Goal: Information Seeking & Learning: Find specific page/section

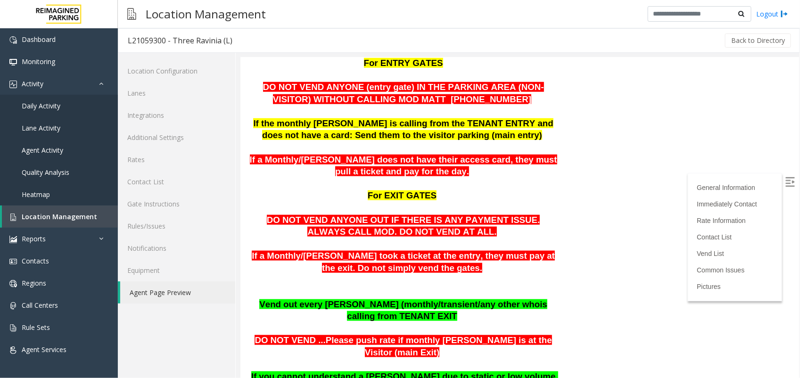
scroll to position [412, 0]
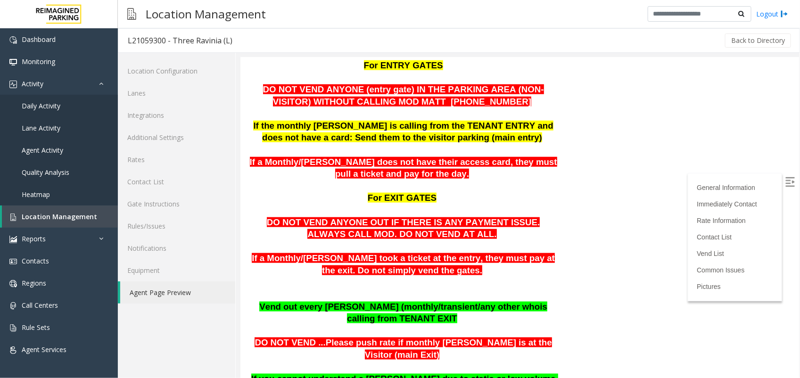
click at [475, 118] on p at bounding box center [402, 113] width 311 height 12
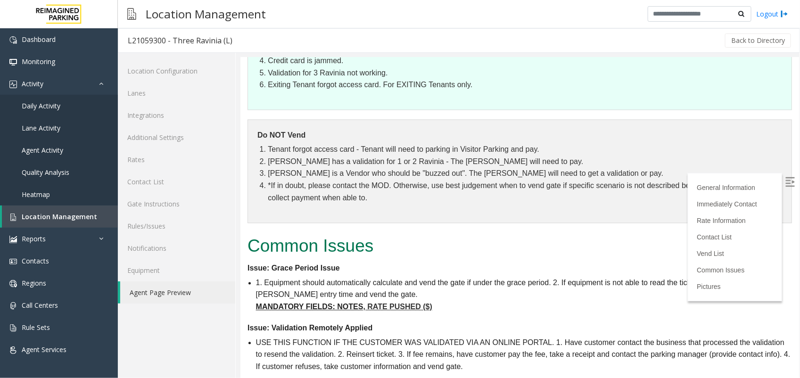
scroll to position [871, 0]
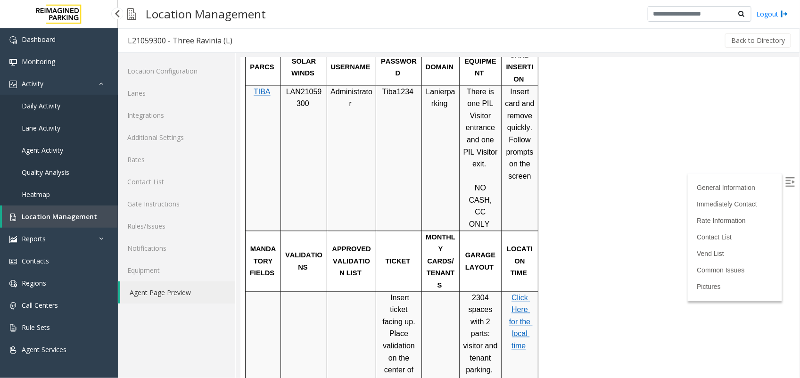
click at [94, 215] on link "Location Management" at bounding box center [60, 216] width 116 height 22
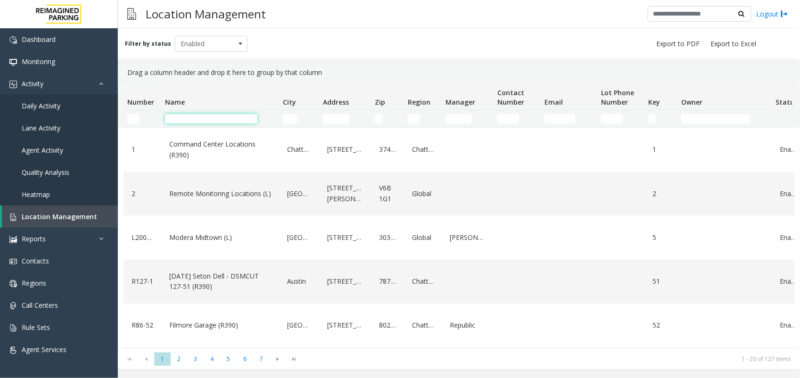
click at [180, 123] on input "Name Filter" at bounding box center [211, 118] width 92 height 9
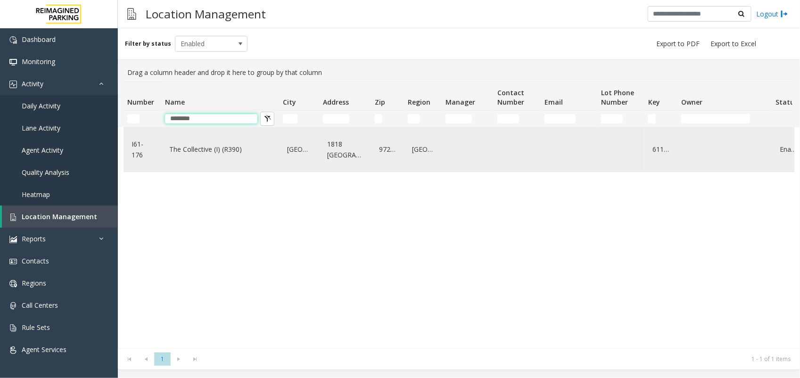
type input "********"
click at [180, 148] on link "The Collective (I) (R390)" at bounding box center [220, 149] width 106 height 15
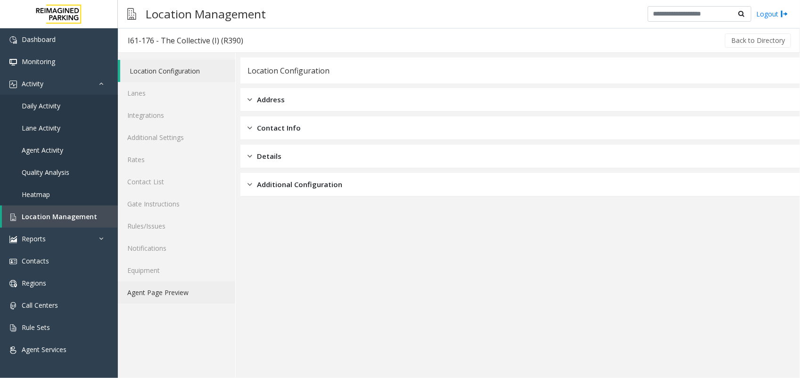
click at [185, 293] on link "Agent Page Preview" at bounding box center [176, 292] width 117 height 22
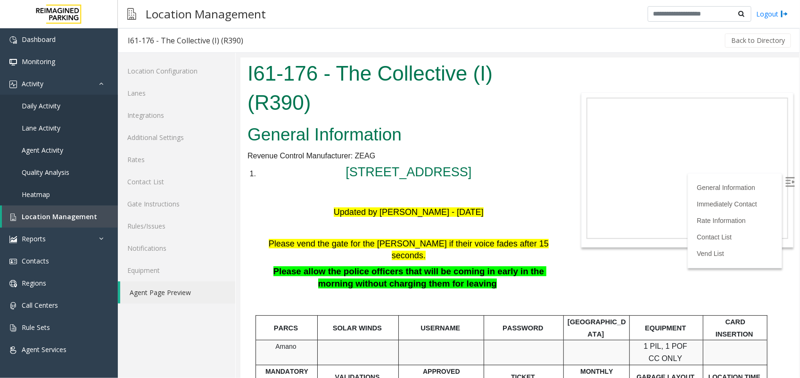
click at [785, 180] on img at bounding box center [789, 181] width 9 height 9
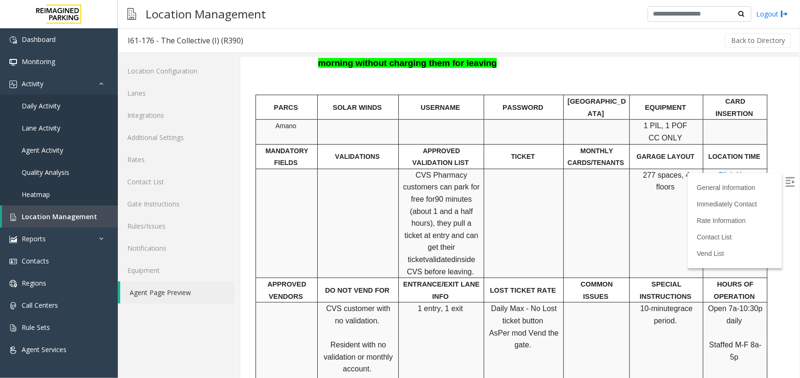
scroll to position [194, 0]
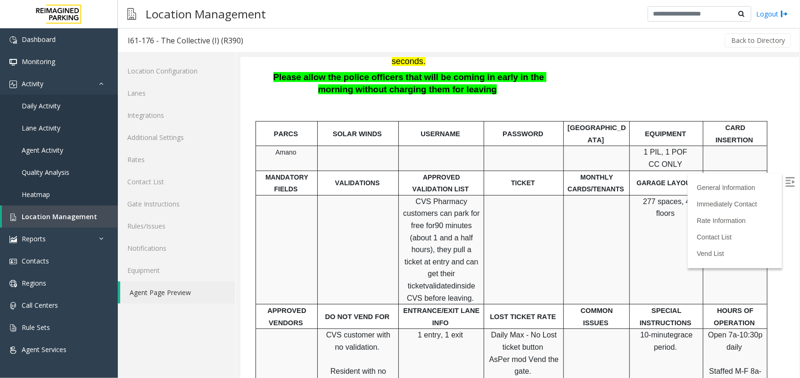
click at [785, 177] on img at bounding box center [789, 181] width 9 height 9
click at [135, 94] on link "Lanes" at bounding box center [176, 93] width 117 height 22
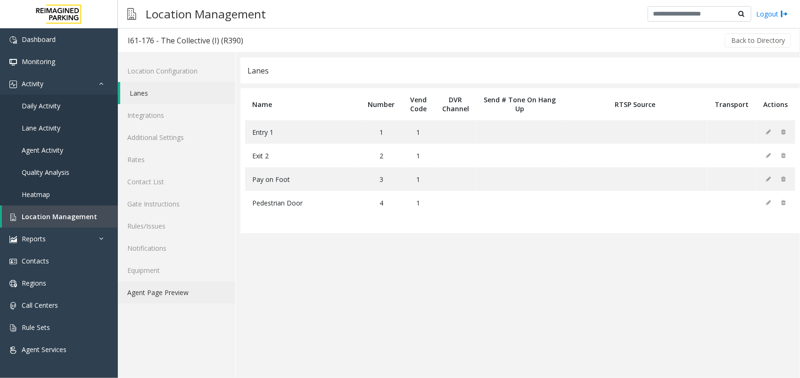
click at [142, 290] on link "Agent Page Preview" at bounding box center [176, 292] width 117 height 22
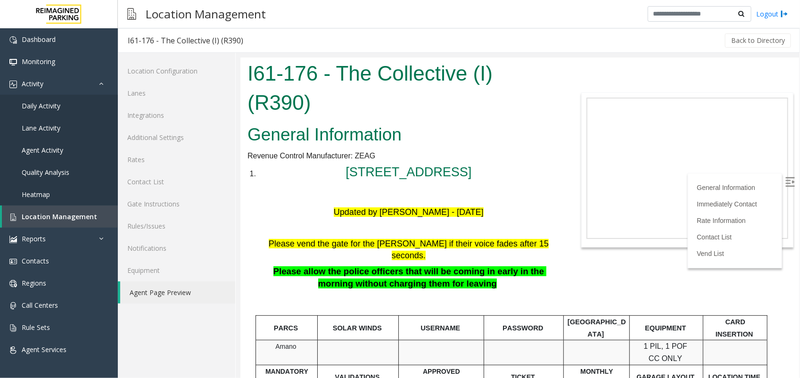
click at [785, 180] on img at bounding box center [789, 181] width 9 height 9
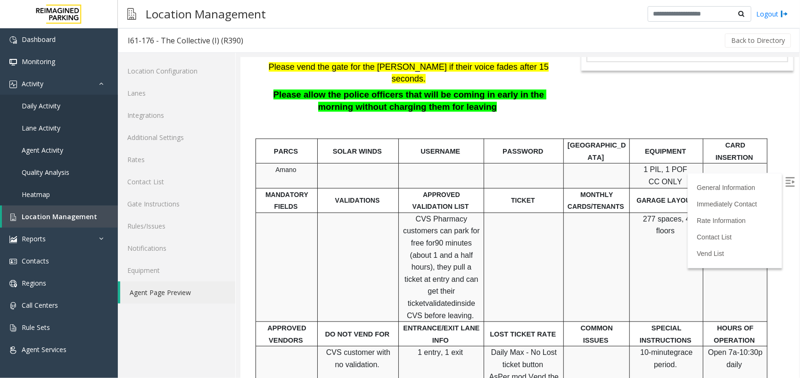
scroll to position [236, 0]
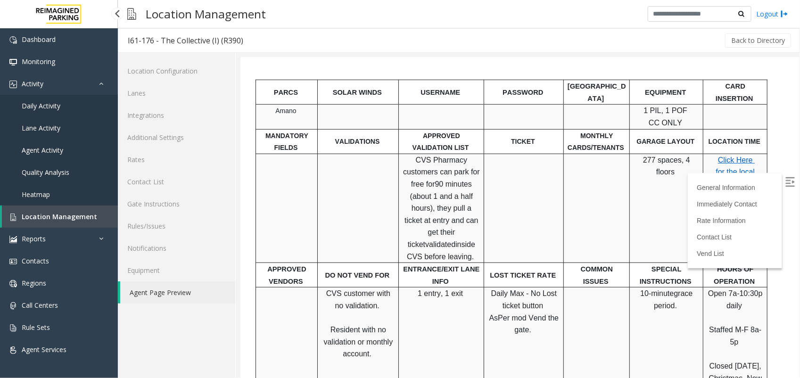
click at [57, 207] on link "Location Management" at bounding box center [60, 216] width 116 height 22
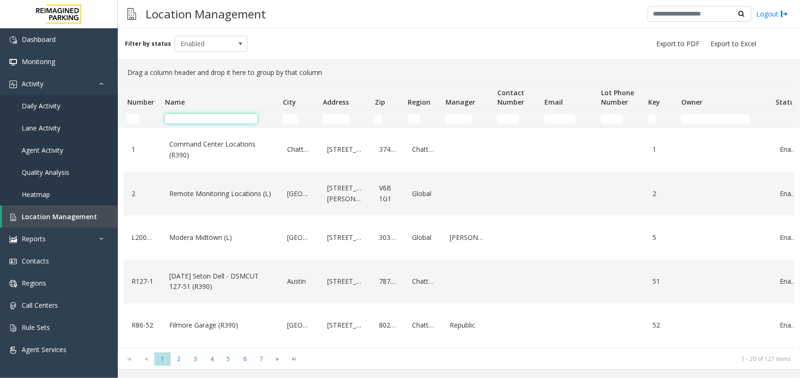
click at [214, 117] on input "Name Filter" at bounding box center [211, 118] width 92 height 9
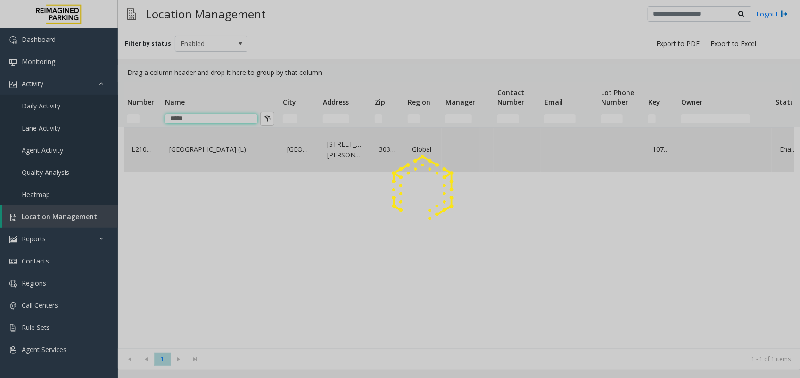
type input "****"
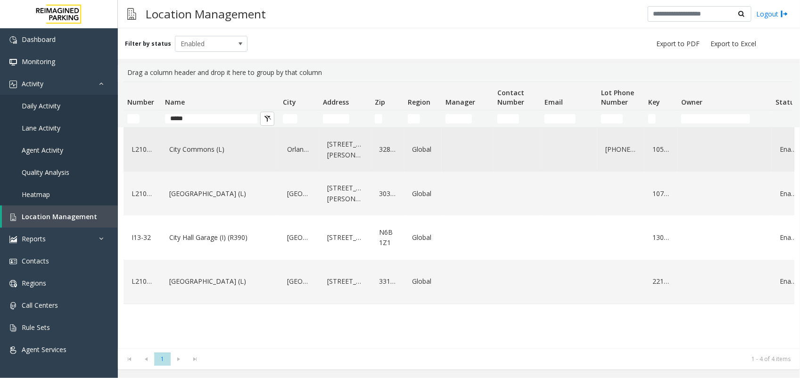
click at [187, 151] on link "City Commons (L)" at bounding box center [220, 149] width 106 height 15
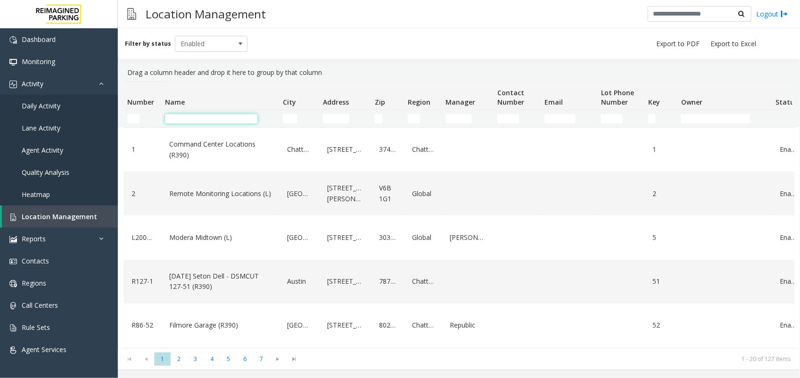
click at [189, 116] on input "Name Filter" at bounding box center [211, 118] width 92 height 9
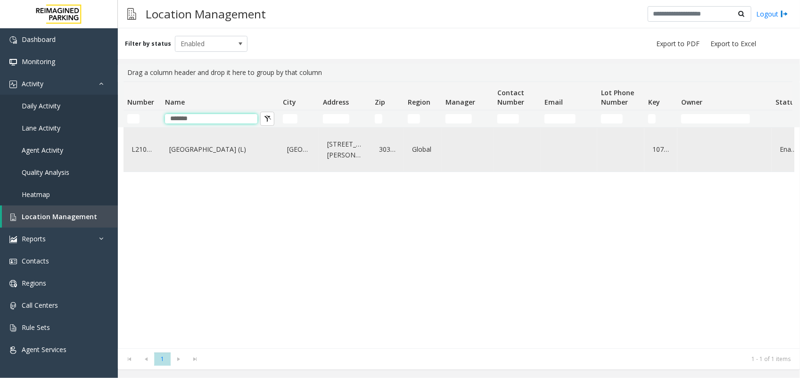
type input "*******"
click at [184, 152] on link "[GEOGRAPHIC_DATA] (L)" at bounding box center [220, 149] width 106 height 15
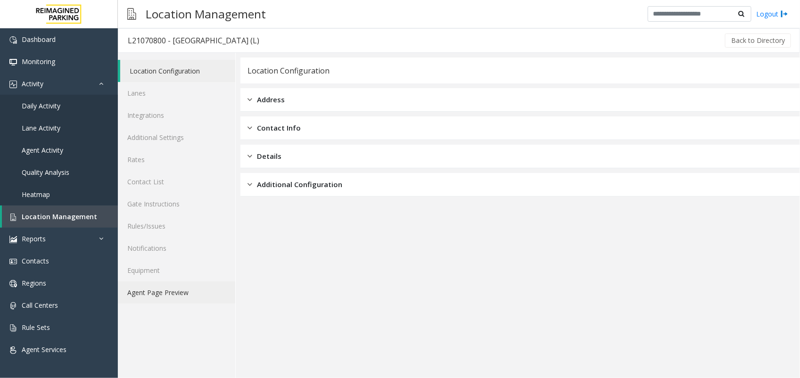
click at [175, 292] on link "Agent Page Preview" at bounding box center [176, 292] width 117 height 22
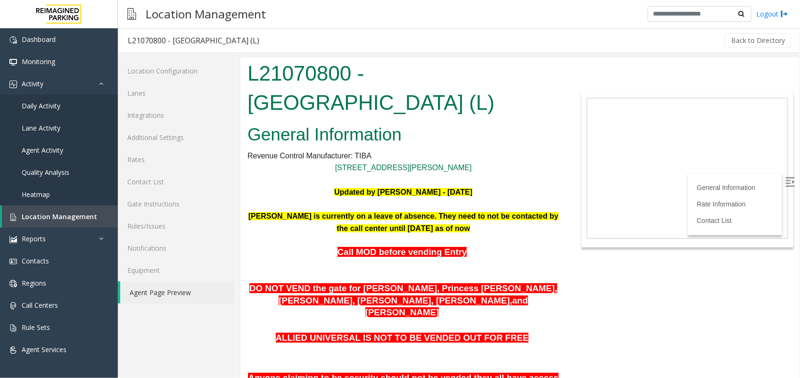
click at [785, 179] on img at bounding box center [789, 181] width 9 height 9
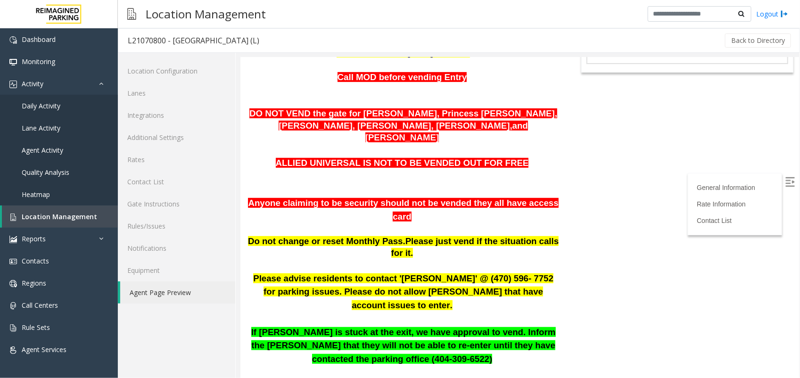
scroll to position [118, 0]
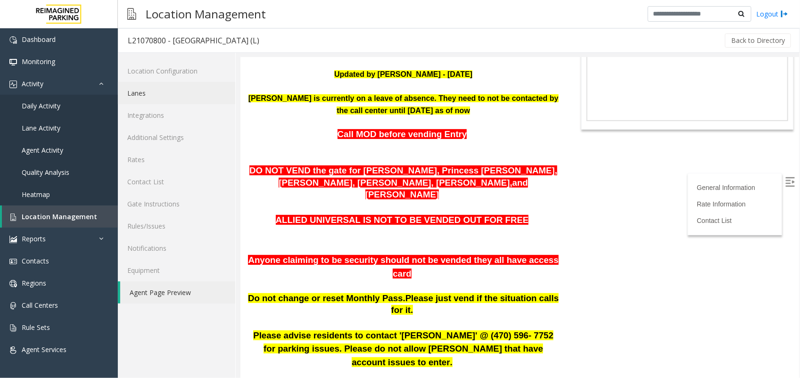
click at [158, 94] on link "Lanes" at bounding box center [176, 93] width 117 height 22
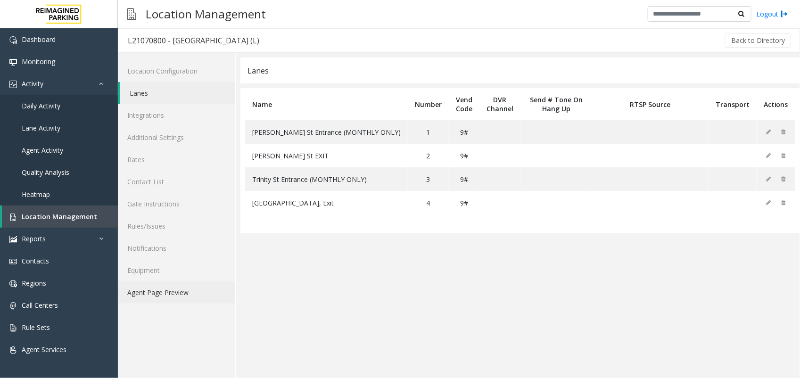
click at [149, 292] on link "Agent Page Preview" at bounding box center [176, 292] width 117 height 22
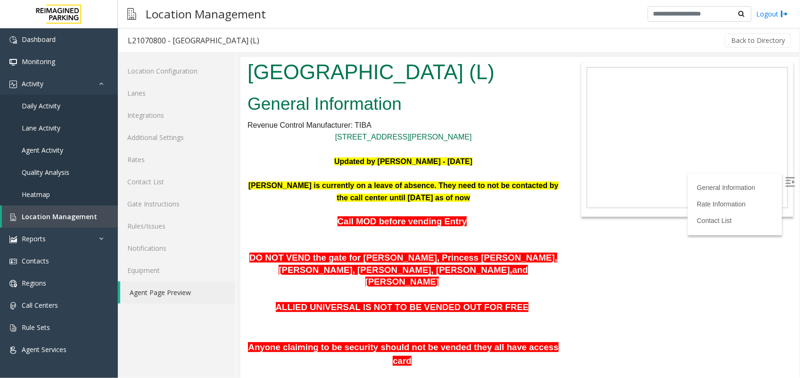
scroll to position [118, 0]
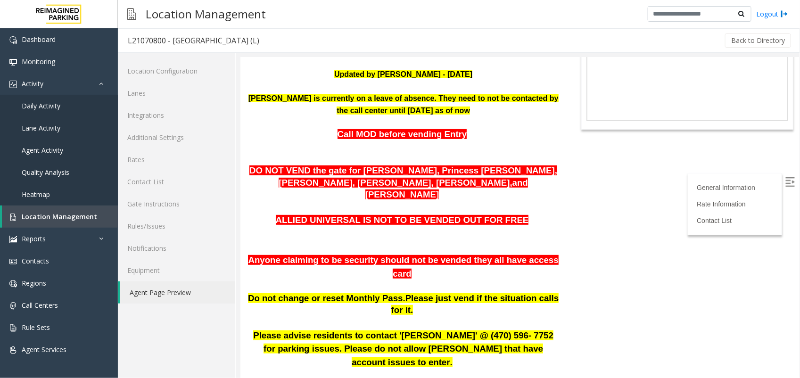
click at [785, 180] on img at bounding box center [789, 181] width 9 height 9
click at [36, 215] on span "Location Management" at bounding box center [59, 216] width 75 height 9
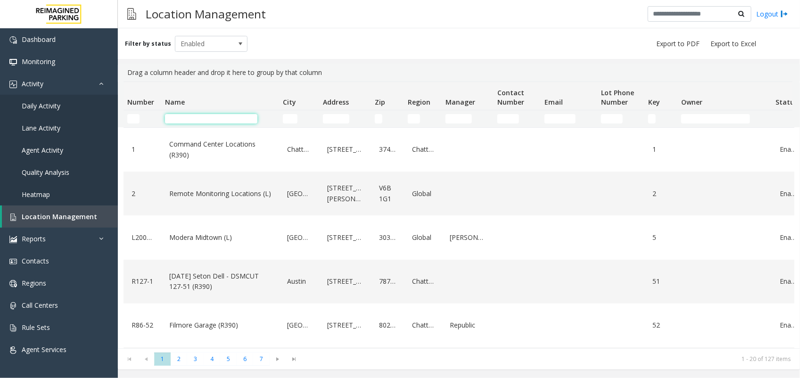
click at [175, 119] on input "Name Filter" at bounding box center [211, 118] width 92 height 9
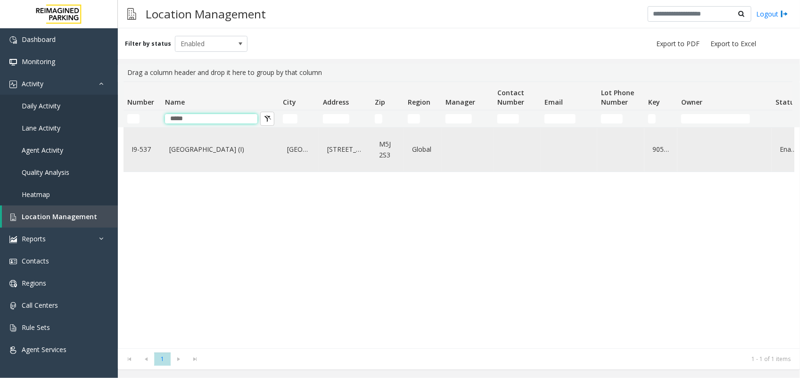
type input "*****"
click at [203, 147] on link "[GEOGRAPHIC_DATA] (I)" at bounding box center [220, 149] width 106 height 15
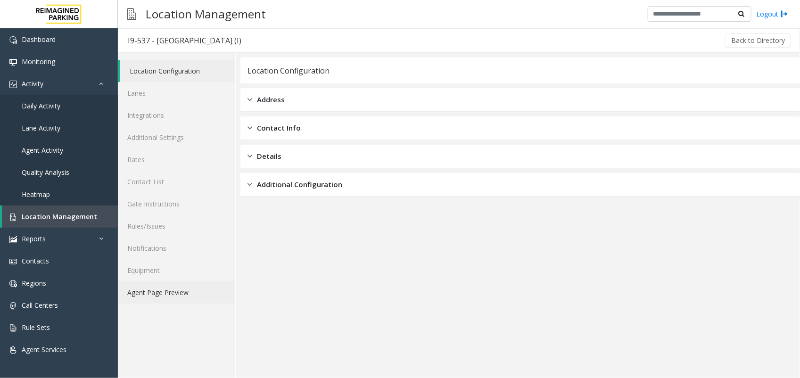
click at [172, 290] on link "Agent Page Preview" at bounding box center [176, 292] width 117 height 22
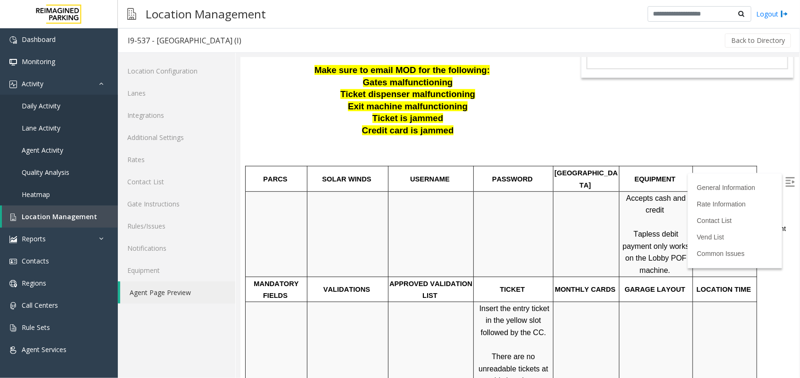
scroll to position [177, 0]
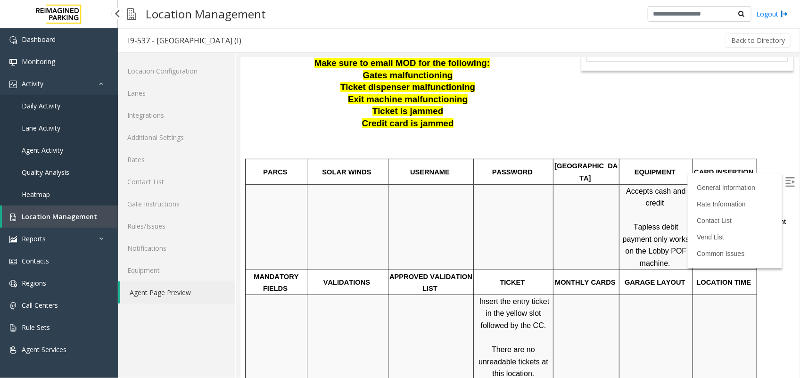
click at [41, 215] on span "Location Management" at bounding box center [59, 216] width 75 height 9
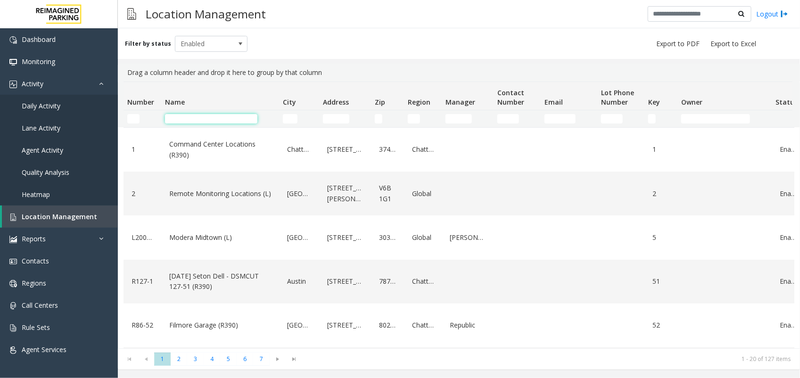
click at [188, 120] on input "Name Filter" at bounding box center [211, 118] width 92 height 9
click at [237, 44] on span at bounding box center [241, 44] width 8 height 8
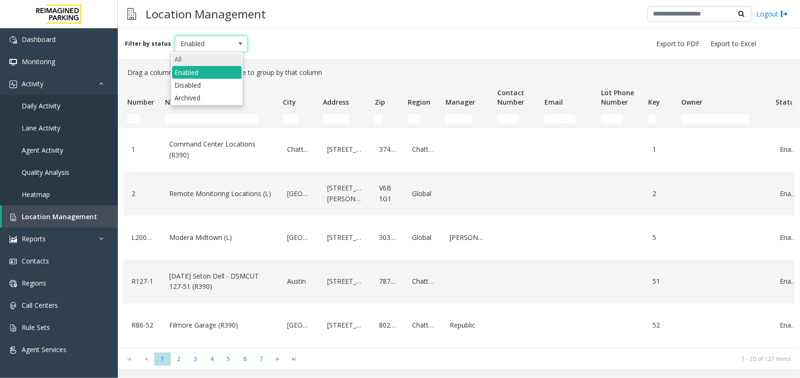
click at [205, 53] on li "All" at bounding box center [207, 59] width 70 height 13
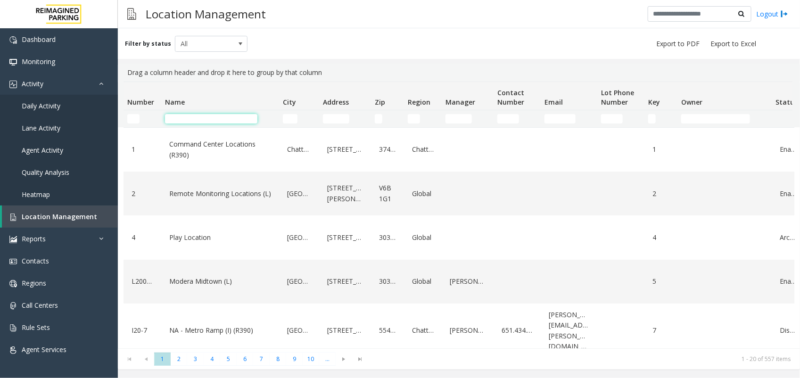
click at [194, 117] on input "Name Filter" at bounding box center [211, 118] width 92 height 9
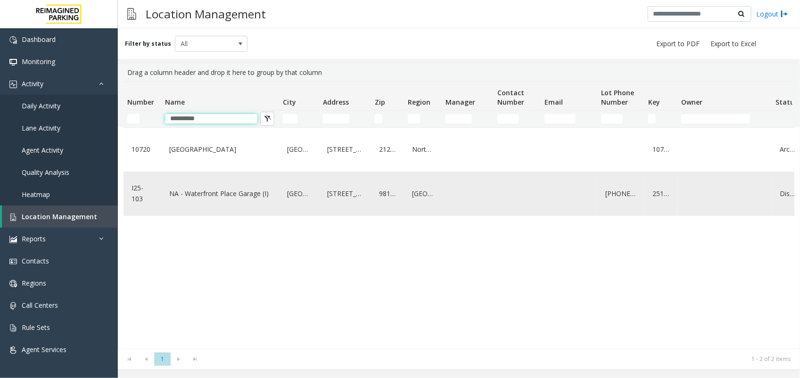
type input "**********"
click at [206, 199] on link "NA - Waterfront Place Garage (I)" at bounding box center [220, 193] width 106 height 15
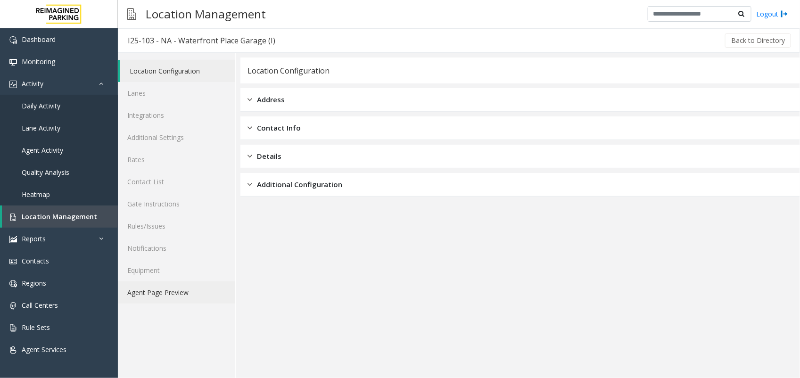
click at [169, 297] on link "Agent Page Preview" at bounding box center [176, 292] width 117 height 22
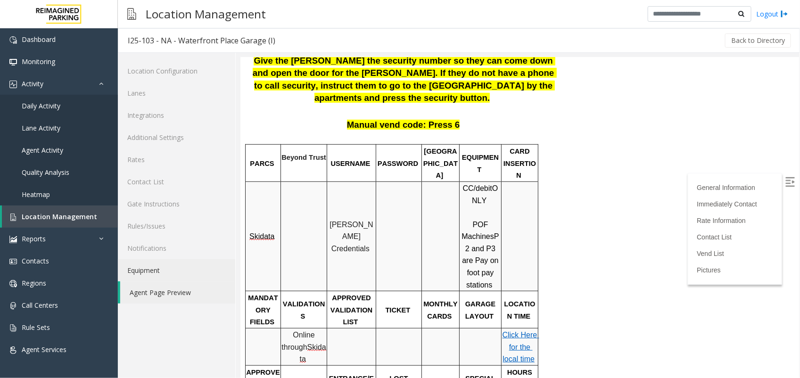
scroll to position [236, 0]
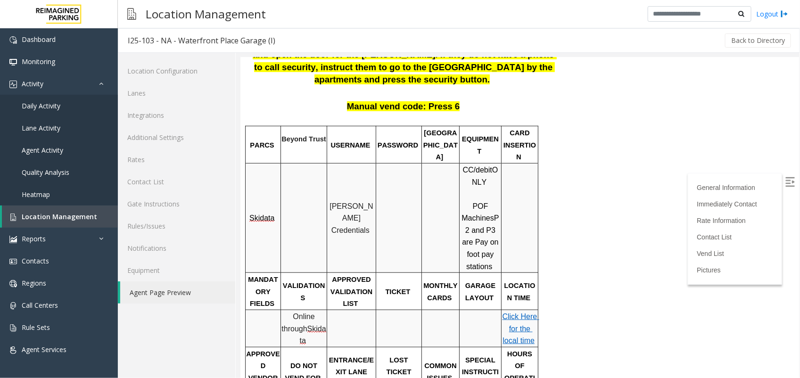
click at [785, 176] on label at bounding box center [790, 183] width 14 height 14
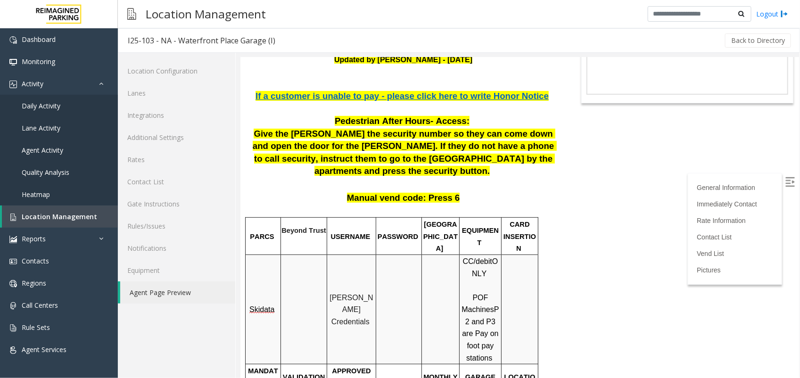
scroll to position [344, 0]
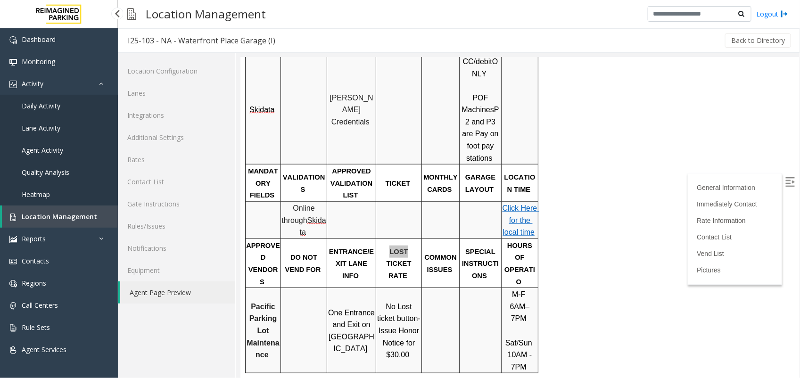
click at [65, 216] on span "Location Management" at bounding box center [59, 216] width 75 height 9
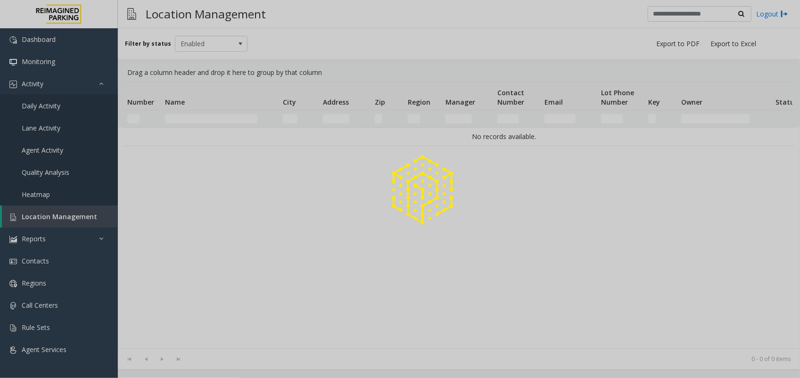
click at [193, 120] on div at bounding box center [400, 189] width 800 height 378
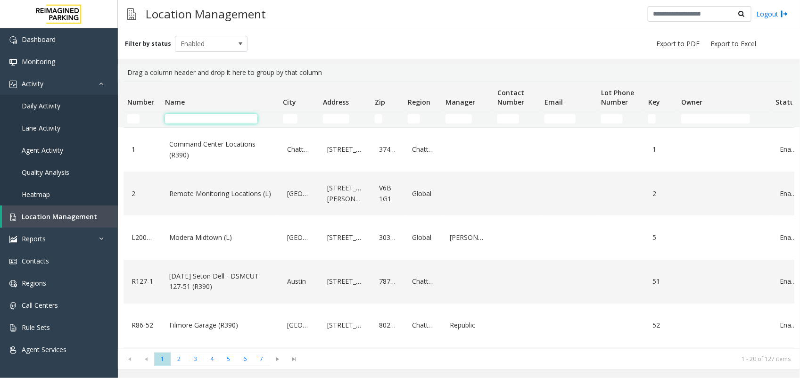
click at [193, 120] on input "Name Filter" at bounding box center [211, 118] width 92 height 9
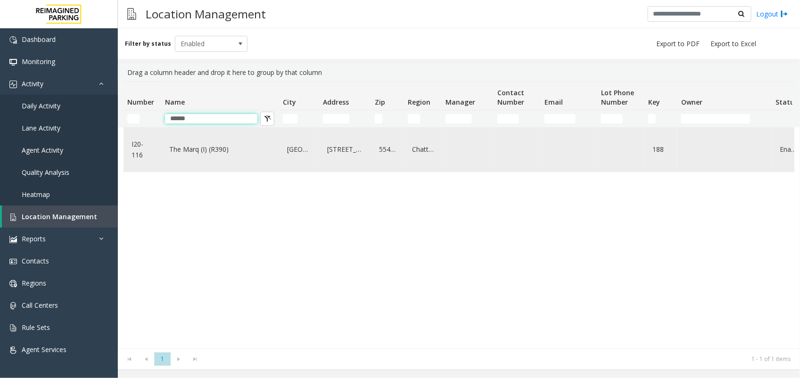
type input "******"
click at [196, 147] on link "The Marq (I) (R390)" at bounding box center [220, 149] width 106 height 15
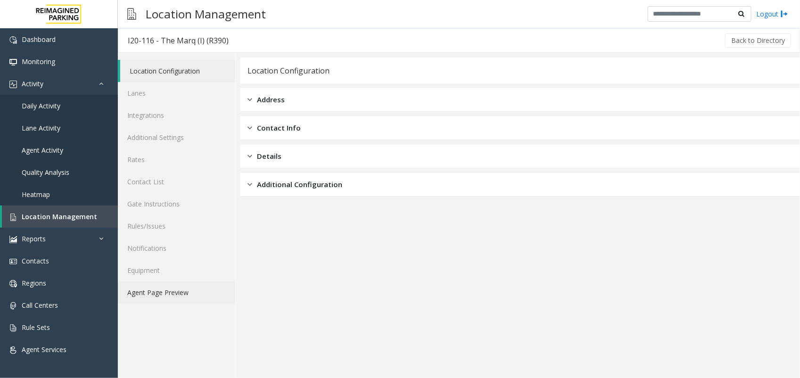
click at [165, 288] on link "Agent Page Preview" at bounding box center [176, 292] width 117 height 22
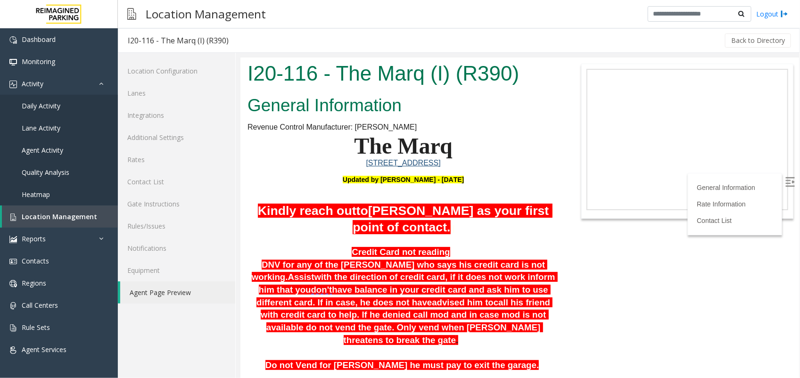
click at [787, 176] on label at bounding box center [790, 183] width 14 height 14
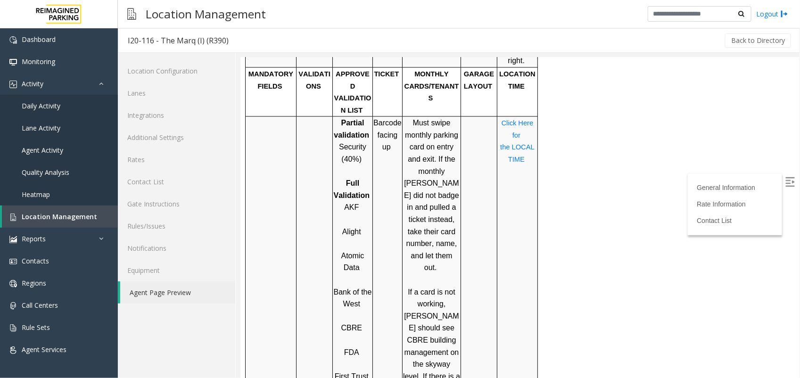
scroll to position [844, 0]
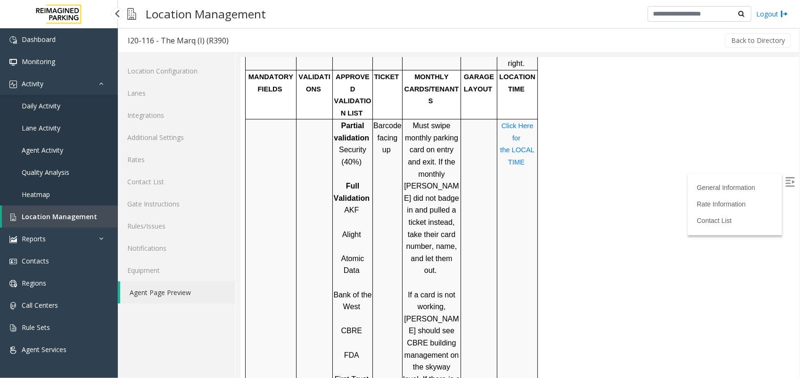
click at [103, 218] on link "Location Management" at bounding box center [60, 216] width 116 height 22
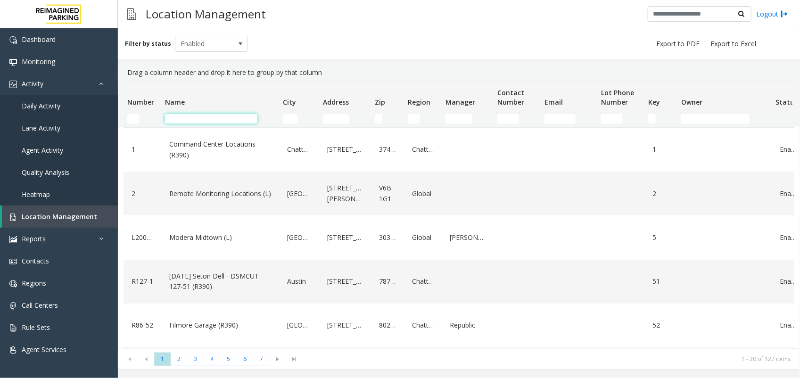
click at [177, 121] on input "Name Filter" at bounding box center [211, 118] width 92 height 9
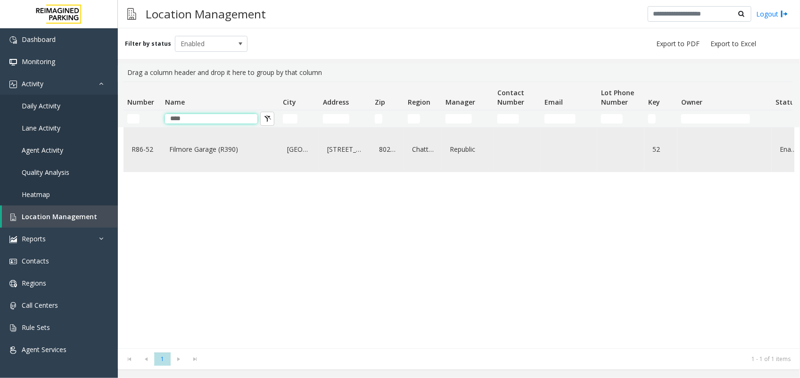
type input "****"
click at [183, 144] on link "Filmore Garage (R390)" at bounding box center [220, 149] width 106 height 15
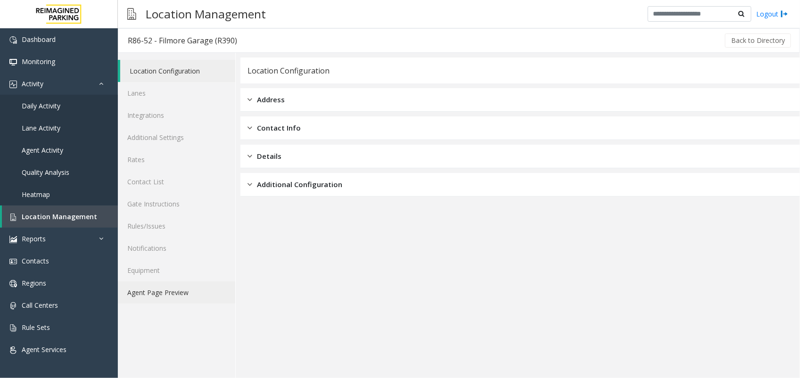
click at [154, 289] on link "Agent Page Preview" at bounding box center [176, 292] width 117 height 22
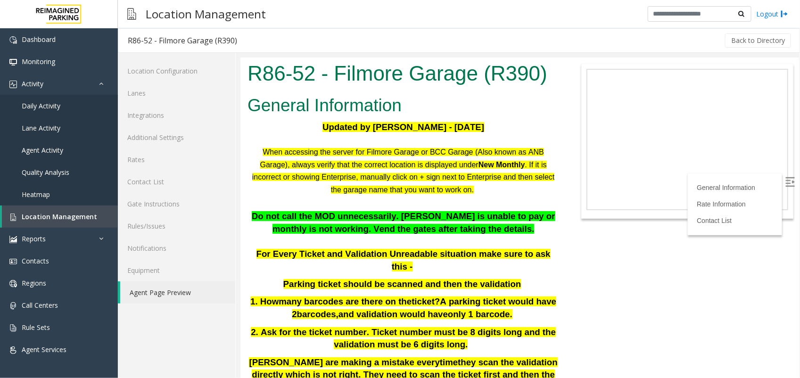
click at [785, 177] on img at bounding box center [789, 181] width 9 height 9
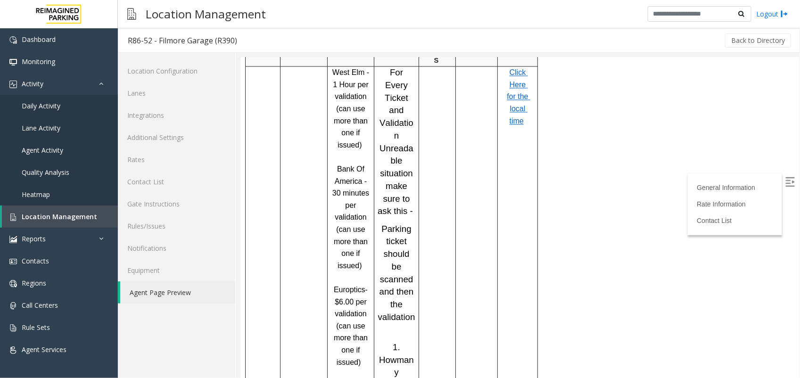
scroll to position [804, 0]
click at [60, 216] on span "Location Management" at bounding box center [59, 216] width 75 height 9
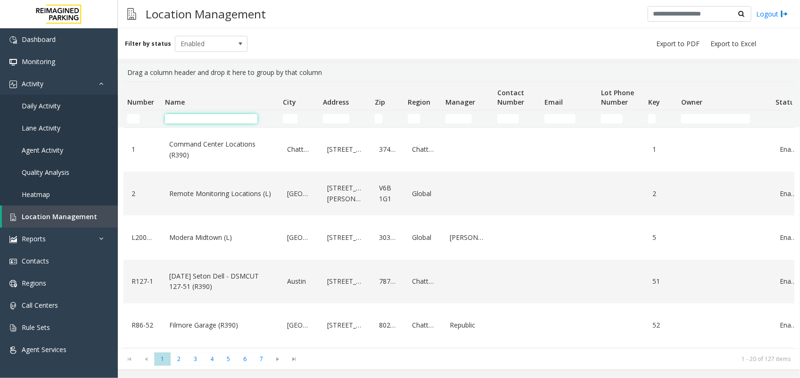
click at [198, 120] on input "Name Filter" at bounding box center [211, 118] width 92 height 9
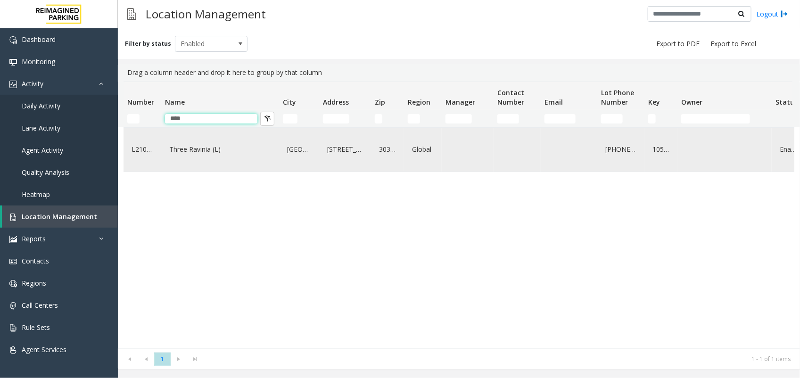
type input "****"
click at [195, 149] on link "Three Ravinia (L)" at bounding box center [220, 149] width 106 height 15
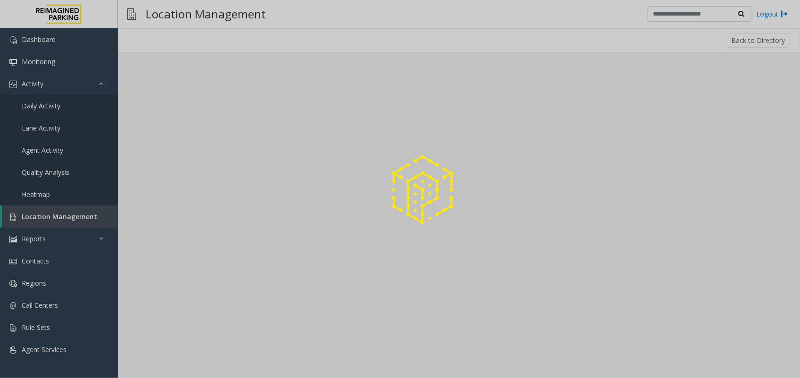
click at [195, 149] on div at bounding box center [400, 189] width 800 height 378
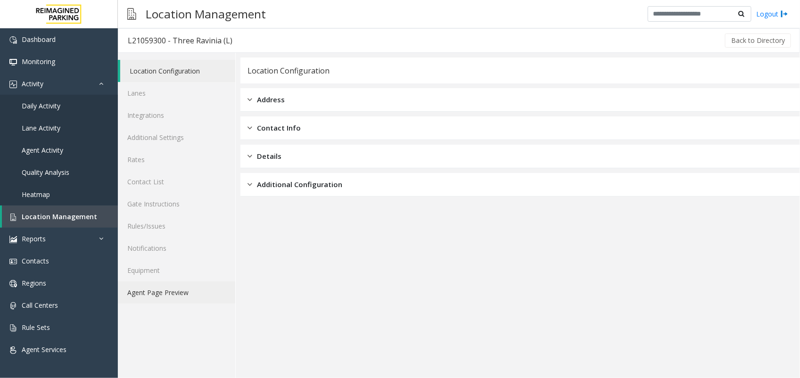
click at [154, 286] on link "Agent Page Preview" at bounding box center [176, 292] width 117 height 22
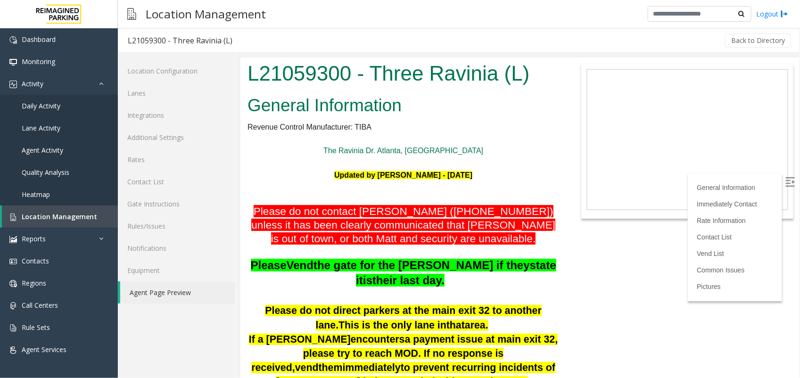
click at [785, 177] on img at bounding box center [789, 181] width 9 height 9
click at [148, 95] on link "Lanes" at bounding box center [176, 93] width 117 height 22
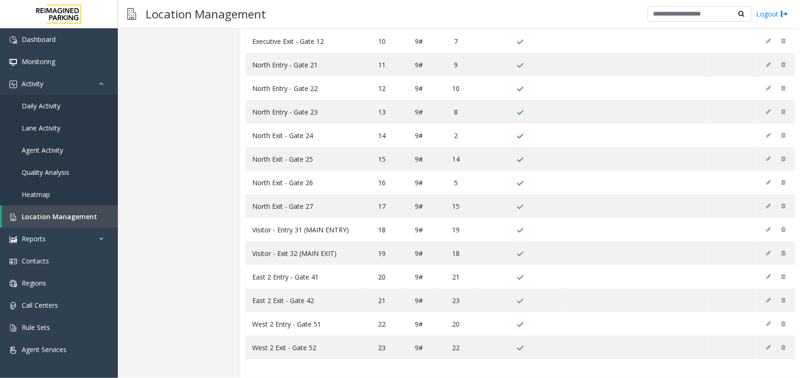
scroll to position [13, 0]
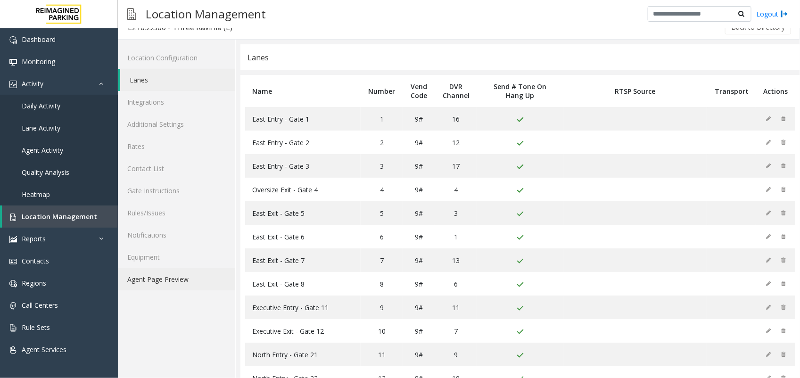
click at [136, 277] on link "Agent Page Preview" at bounding box center [176, 279] width 117 height 22
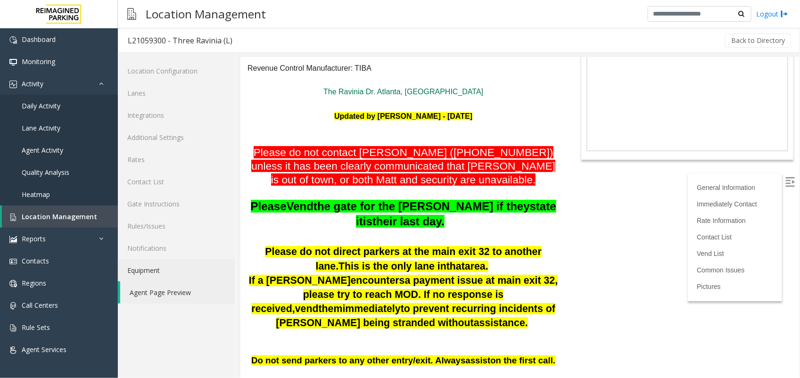
scroll to position [118, 0]
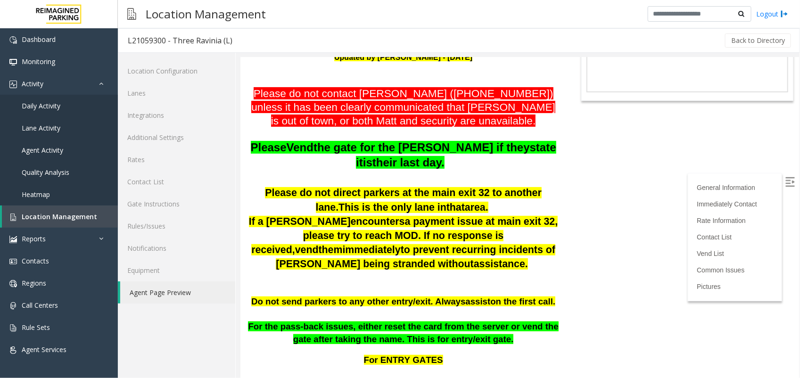
click at [613, 206] on body "L21059300 - Three Ravinia (L) General Information Revenue Control Manufacturer:…" at bounding box center [519, 99] width 558 height 320
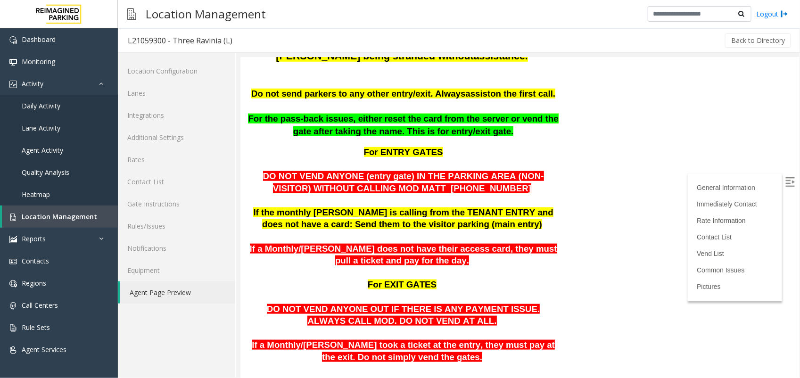
scroll to position [509, 0]
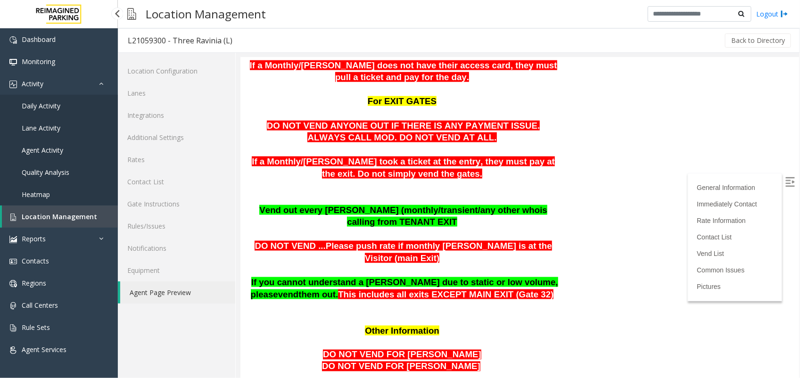
click at [52, 213] on span "Location Management" at bounding box center [59, 216] width 75 height 9
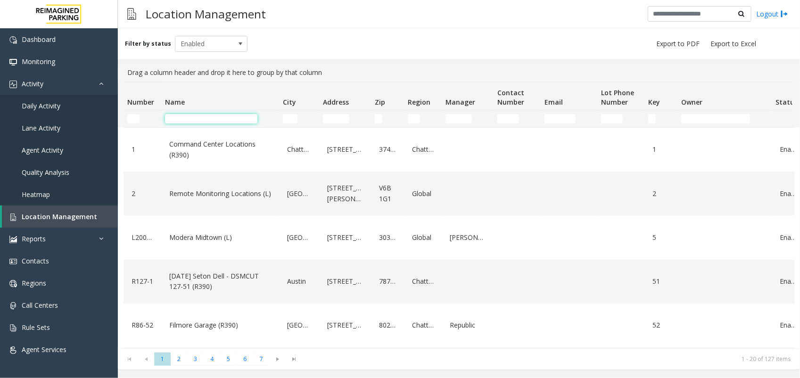
click at [169, 121] on input "Name Filter" at bounding box center [211, 118] width 92 height 9
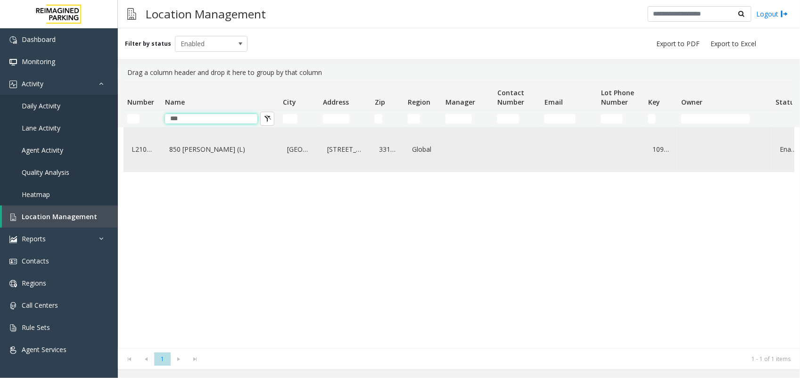
type input "***"
click at [196, 151] on link "850 [PERSON_NAME] (L)" at bounding box center [220, 149] width 106 height 15
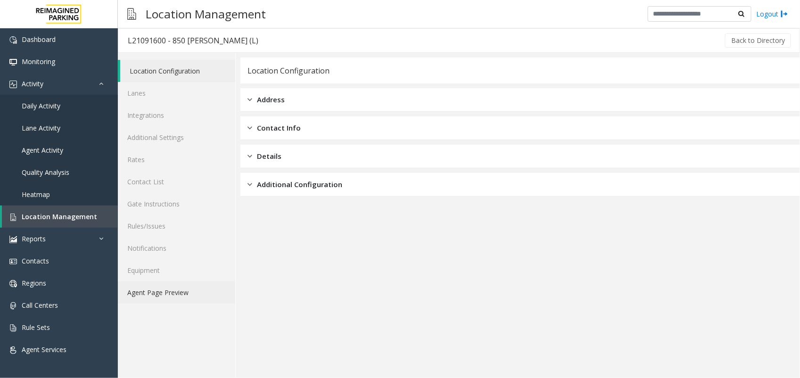
click at [161, 286] on link "Agent Page Preview" at bounding box center [176, 292] width 117 height 22
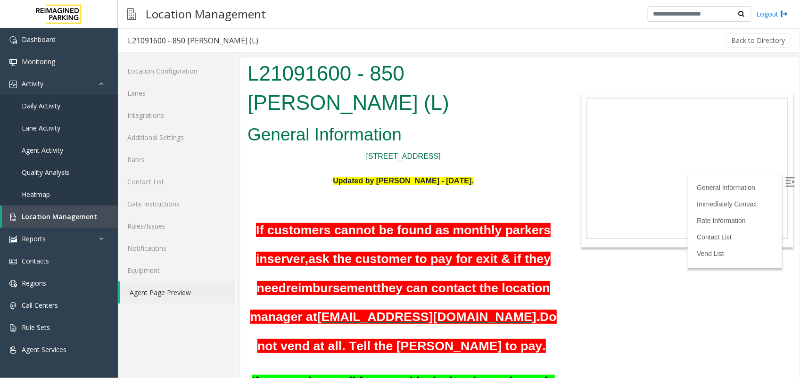
click at [785, 177] on img at bounding box center [789, 181] width 9 height 9
click at [519, 243] on h1 "If customers cannot be found as monthly parkers in server, ask the customer to …" at bounding box center [402, 284] width 311 height 145
click at [507, 150] on p "[STREET_ADDRESS]" at bounding box center [402, 156] width 311 height 12
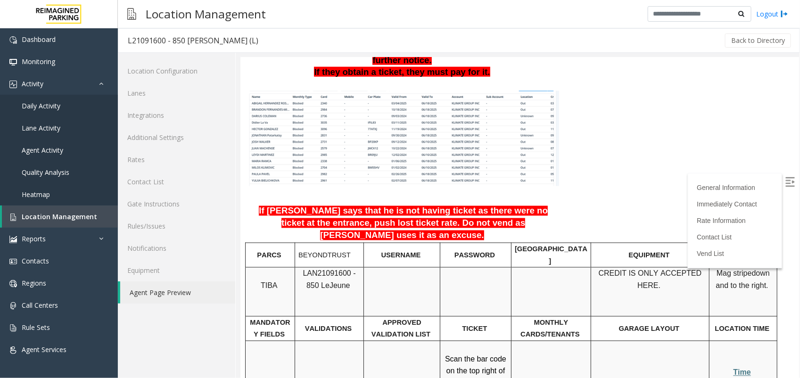
scroll to position [574, 0]
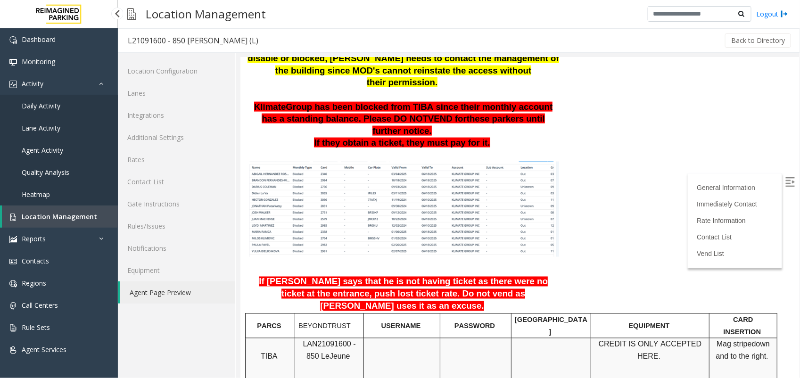
click at [79, 213] on span "Location Management" at bounding box center [59, 216] width 75 height 9
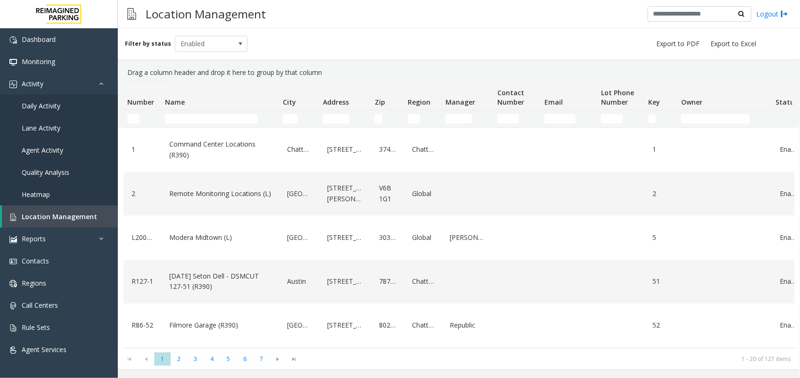
click at [186, 112] on td "Name Filter" at bounding box center [220, 118] width 118 height 17
click at [184, 116] on input "Name Filter" at bounding box center [211, 118] width 92 height 9
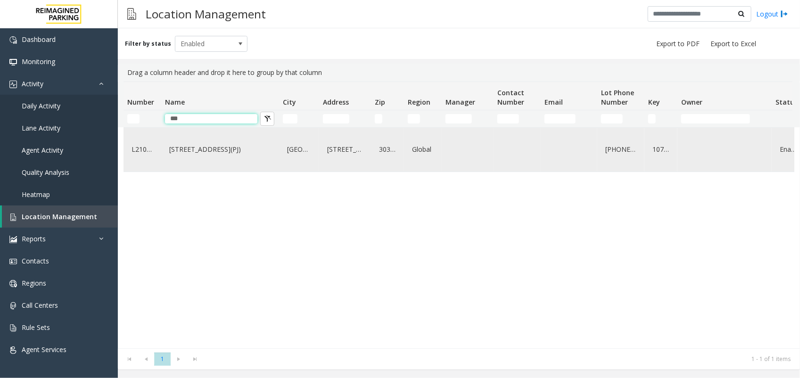
type input "***"
click at [196, 154] on link "[STREET_ADDRESS](PJ)" at bounding box center [220, 149] width 106 height 15
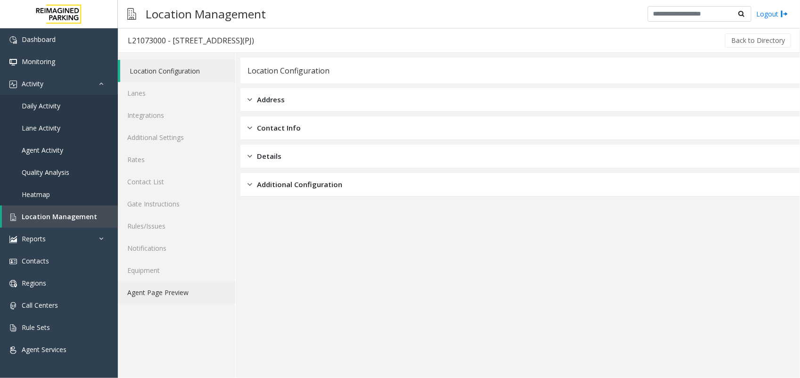
click at [152, 295] on link "Agent Page Preview" at bounding box center [176, 292] width 117 height 22
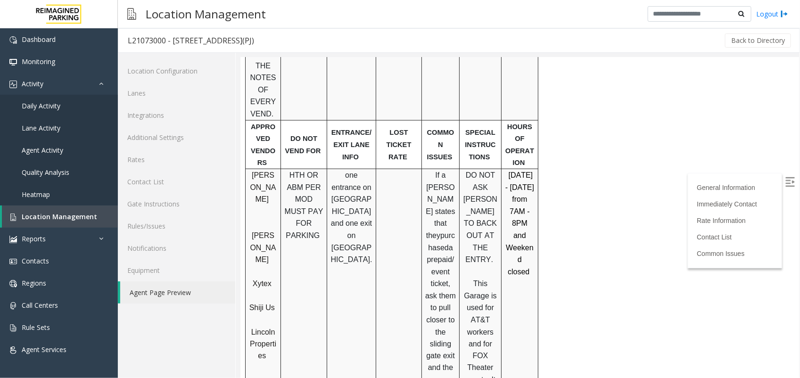
scroll to position [528, 0]
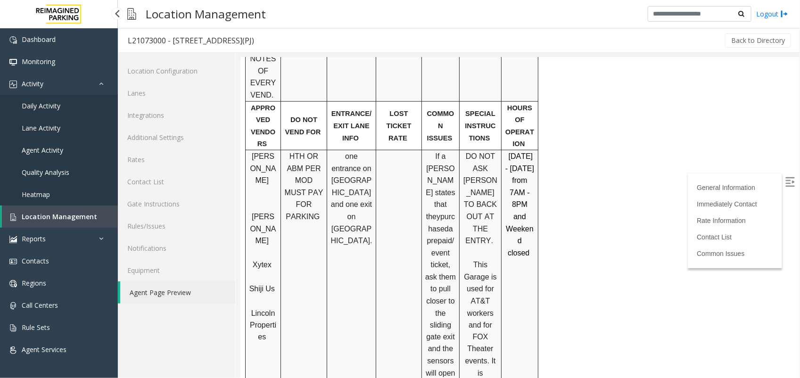
click at [39, 217] on span "Location Management" at bounding box center [59, 216] width 75 height 9
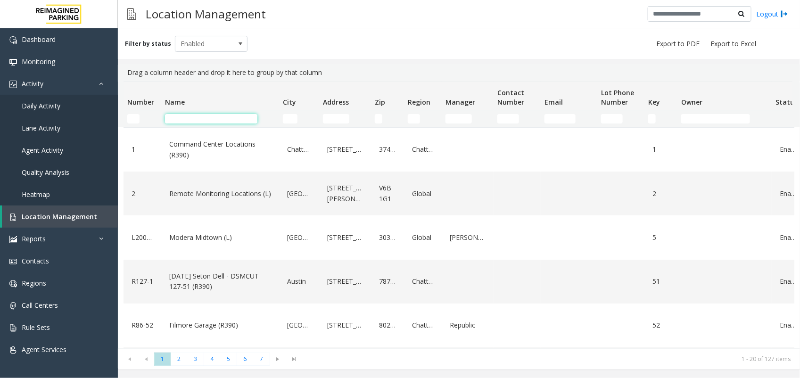
click at [200, 119] on input "Name Filter" at bounding box center [211, 118] width 92 height 9
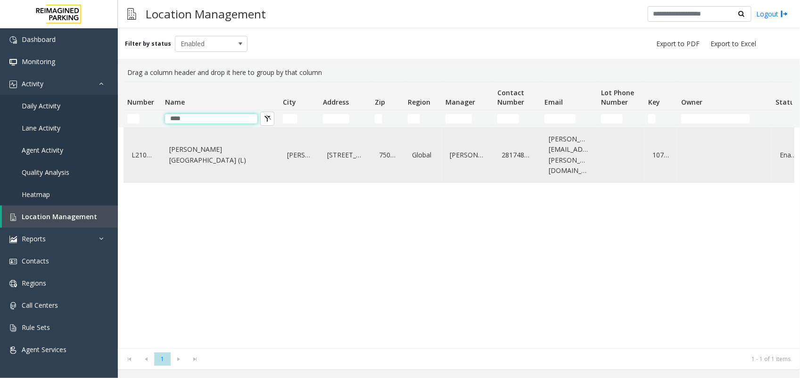
type input "****"
click at [195, 151] on link "[PERSON_NAME][GEOGRAPHIC_DATA] (L)" at bounding box center [220, 155] width 106 height 26
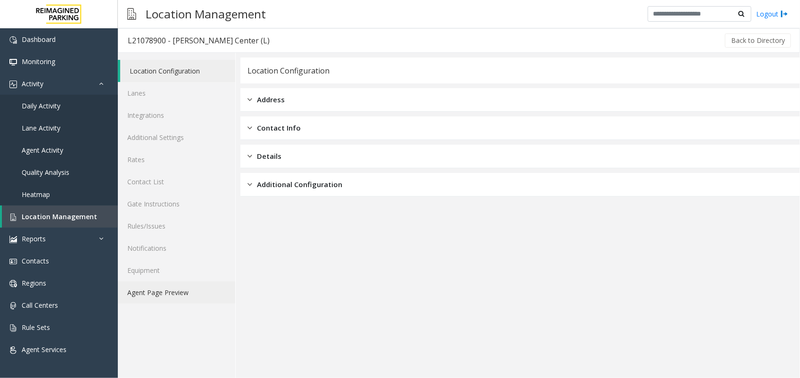
click at [158, 292] on link "Agent Page Preview" at bounding box center [176, 292] width 117 height 22
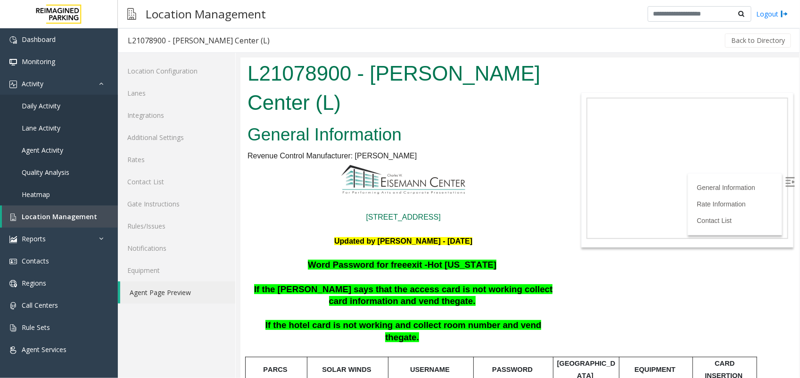
scroll to position [59, 0]
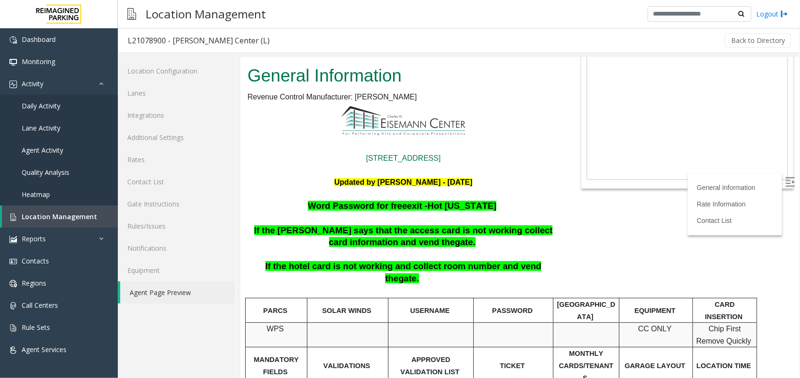
click at [785, 177] on img at bounding box center [789, 181] width 9 height 9
click at [92, 217] on span "Location Management" at bounding box center [59, 216] width 75 height 9
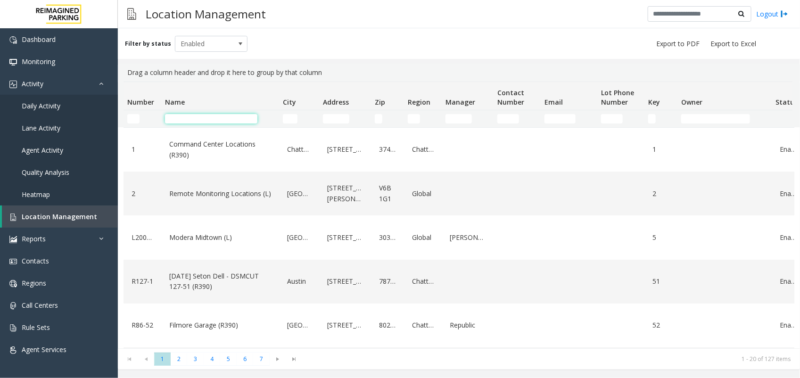
click at [206, 120] on input "Name Filter" at bounding box center [211, 118] width 92 height 9
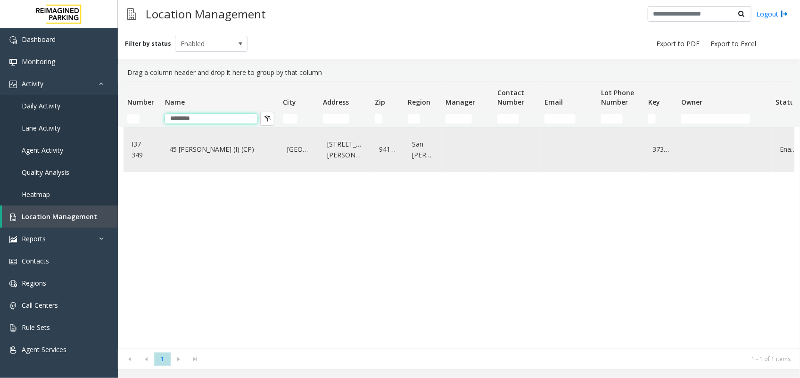
type input "********"
click at [194, 149] on link "45 [PERSON_NAME] (I) (CP)" at bounding box center [220, 149] width 106 height 15
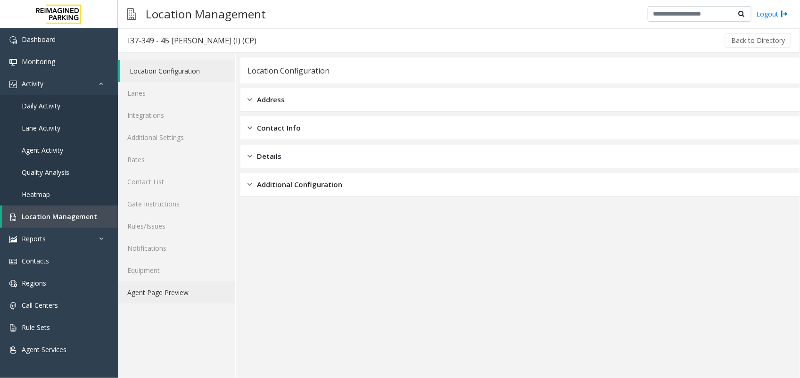
click at [161, 287] on link "Agent Page Preview" at bounding box center [176, 292] width 117 height 22
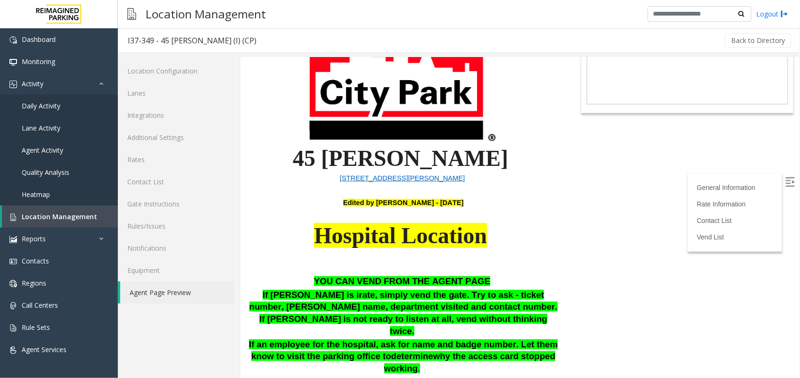
scroll to position [177, 0]
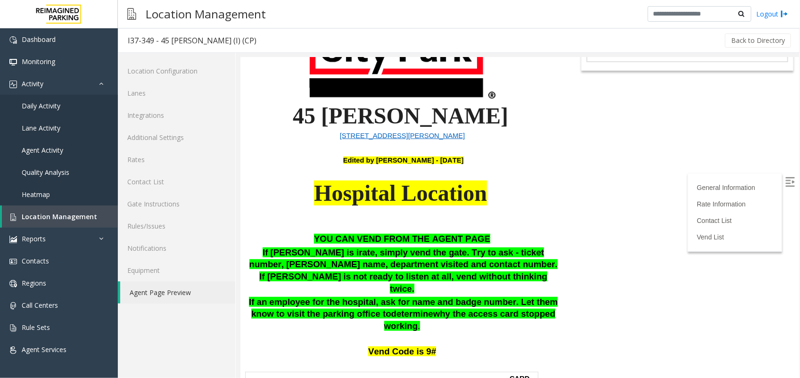
click at [772, 183] on div "General Information Rate Information Contact List Vend List" at bounding box center [734, 211] width 94 height 79
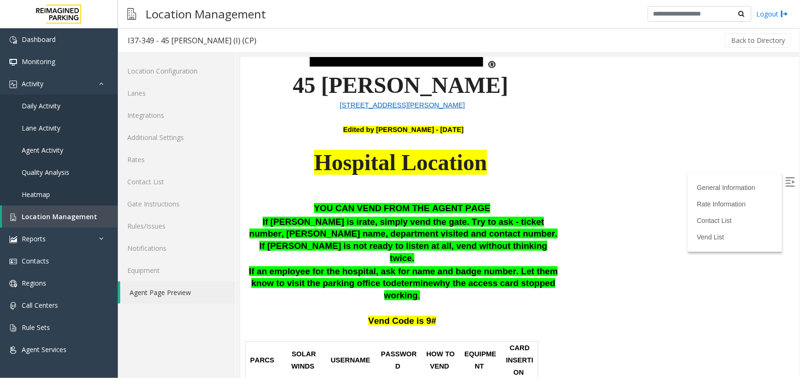
scroll to position [733, 0]
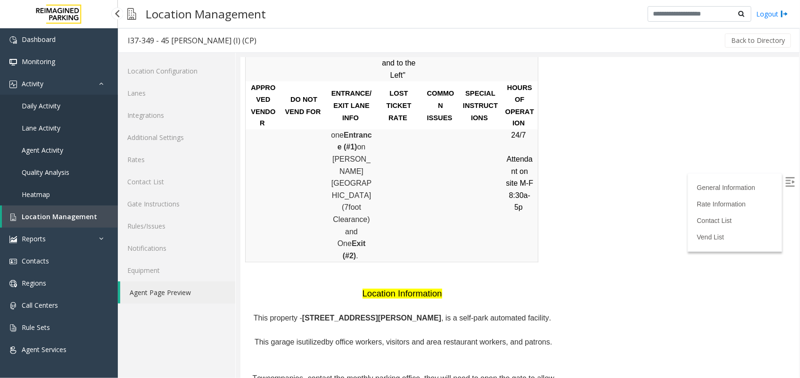
click at [83, 217] on span "Location Management" at bounding box center [59, 216] width 75 height 9
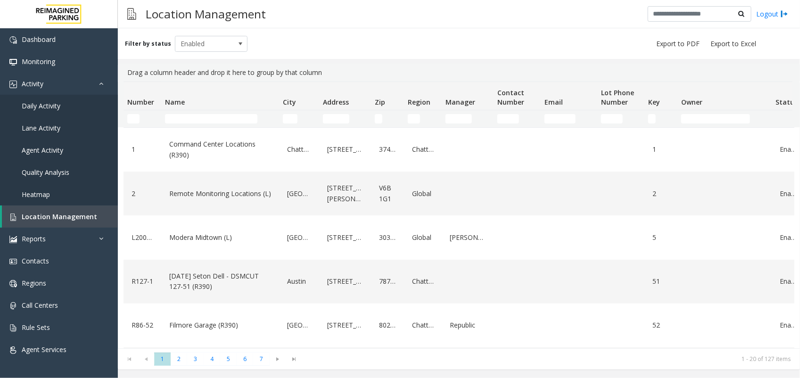
click at [193, 112] on td "Name Filter" at bounding box center [220, 118] width 118 height 17
click at [192, 123] on input "Name Filter" at bounding box center [211, 118] width 92 height 9
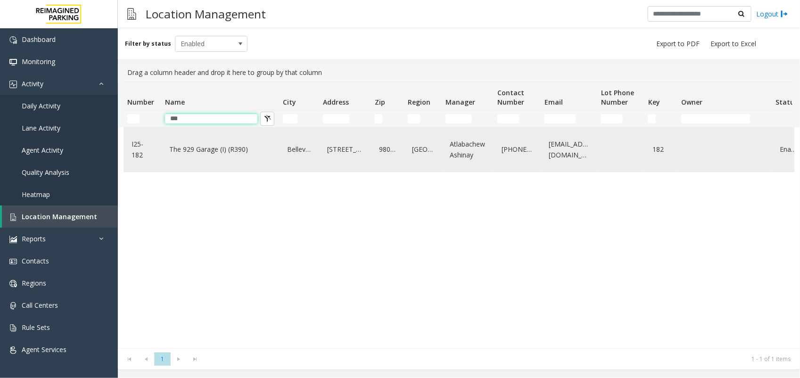
type input "***"
click at [184, 151] on link "The 929 Garage (I) (R390)" at bounding box center [220, 149] width 106 height 15
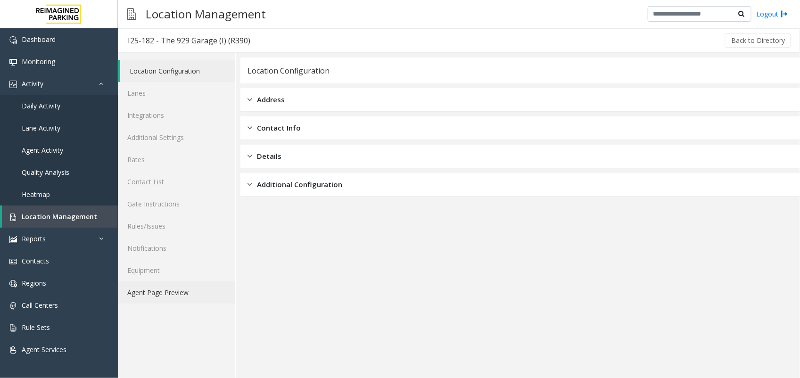
click at [157, 288] on link "Agent Page Preview" at bounding box center [176, 292] width 117 height 22
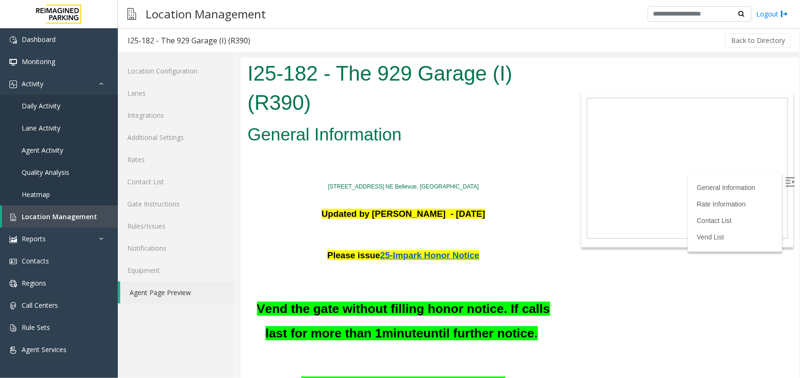
click at [785, 177] on img at bounding box center [789, 181] width 9 height 9
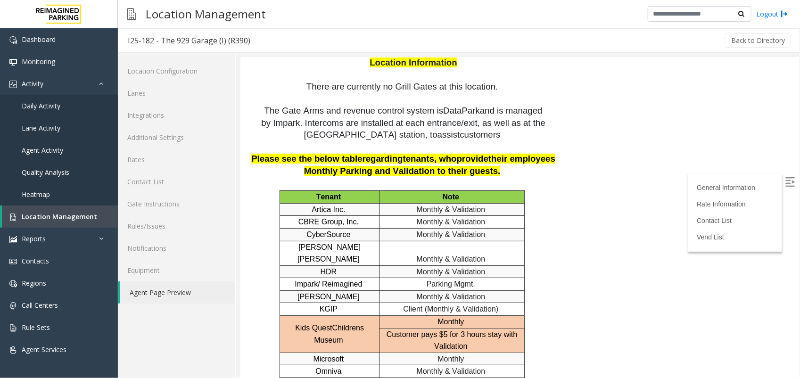
scroll to position [1674, 0]
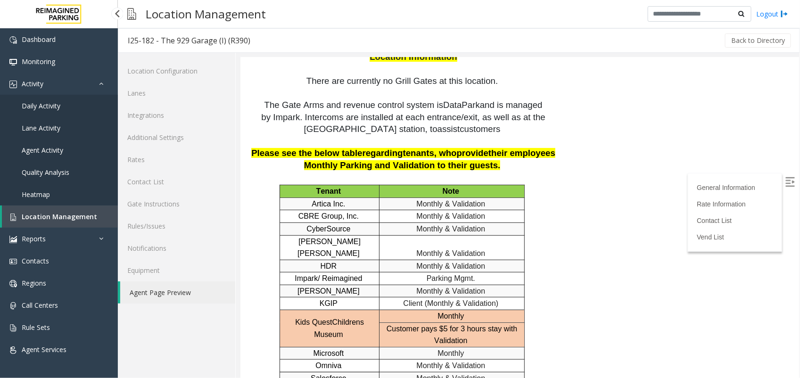
click at [66, 213] on span "Location Management" at bounding box center [59, 216] width 75 height 9
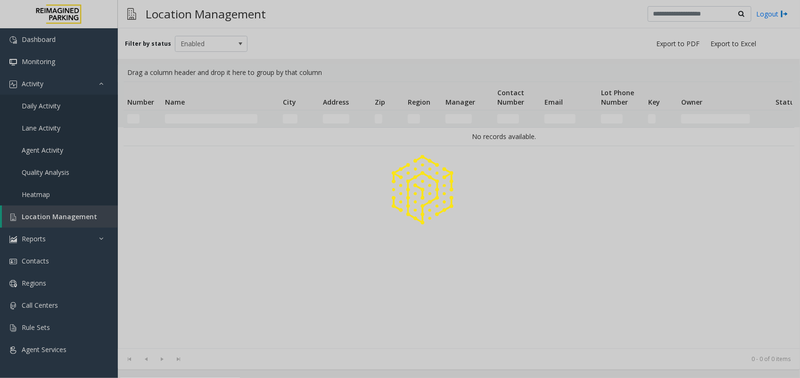
click at [180, 123] on div at bounding box center [400, 189] width 800 height 378
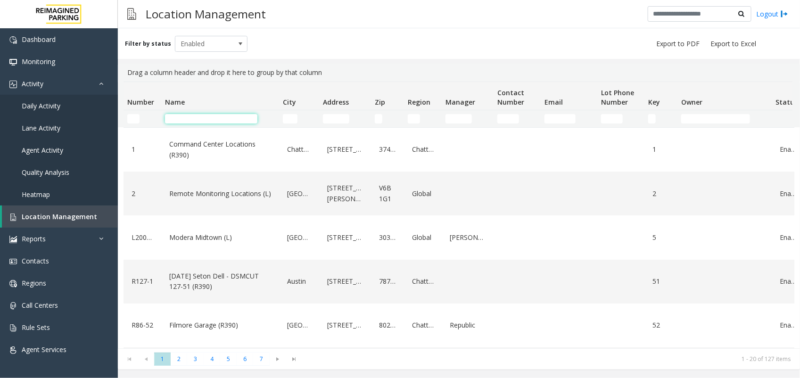
click at [180, 122] on input "Name Filter" at bounding box center [211, 118] width 92 height 9
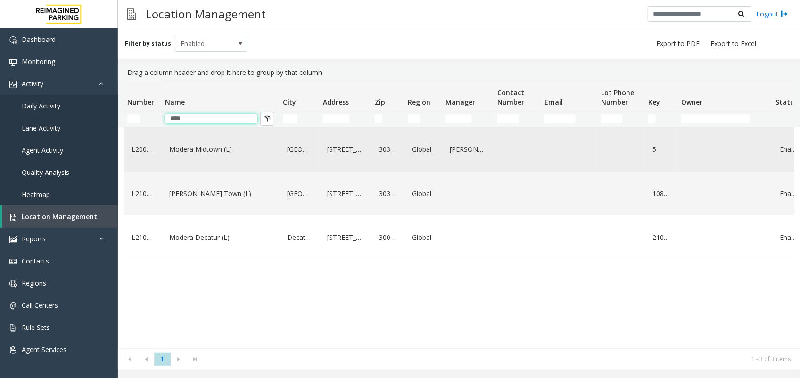
type input "****"
click at [187, 149] on link "Modera Midtown (L)" at bounding box center [220, 149] width 106 height 15
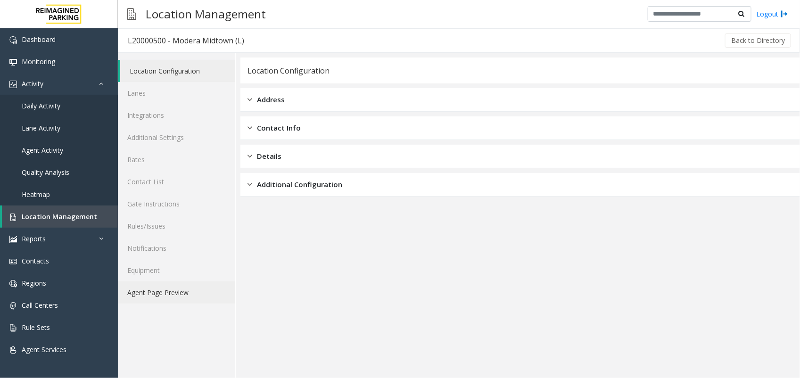
click at [156, 290] on link "Agent Page Preview" at bounding box center [176, 292] width 117 height 22
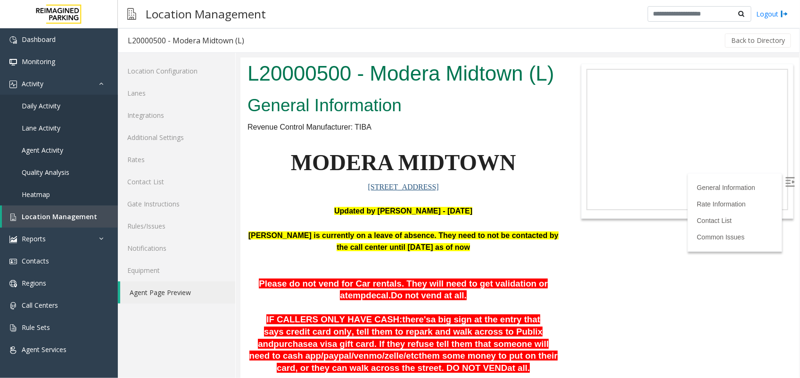
click at [785, 178] on img at bounding box center [789, 181] width 9 height 9
click at [146, 88] on link "Lanes" at bounding box center [176, 93] width 117 height 22
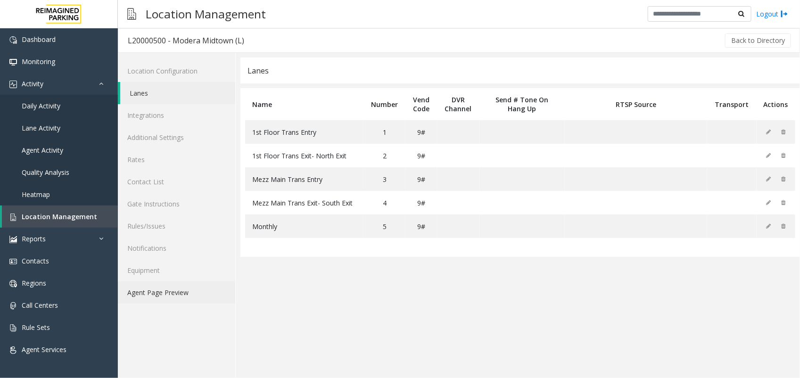
click at [168, 286] on link "Agent Page Preview" at bounding box center [176, 292] width 117 height 22
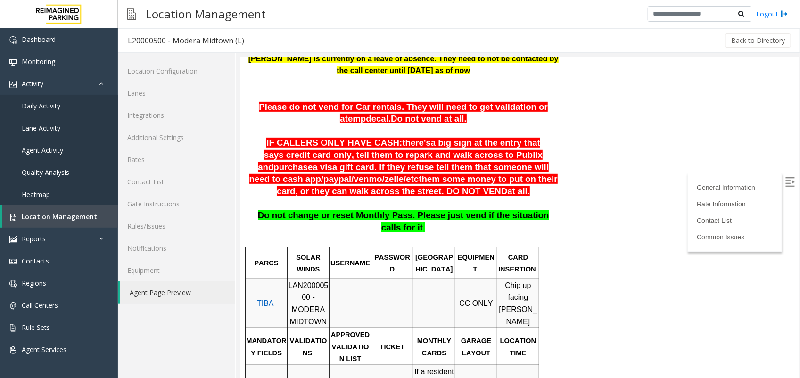
scroll to position [118, 0]
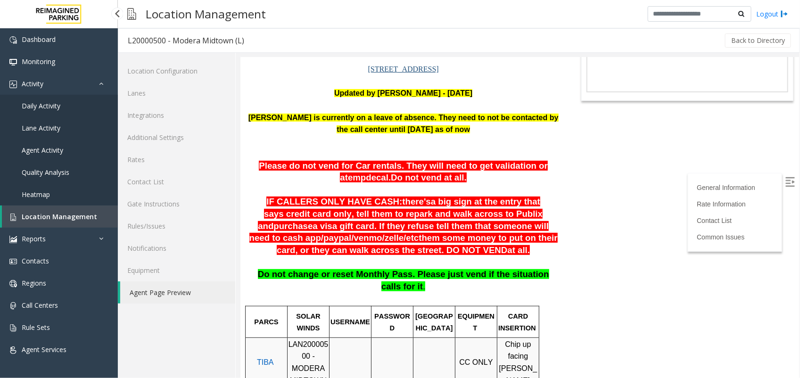
click at [36, 213] on span "Location Management" at bounding box center [59, 216] width 75 height 9
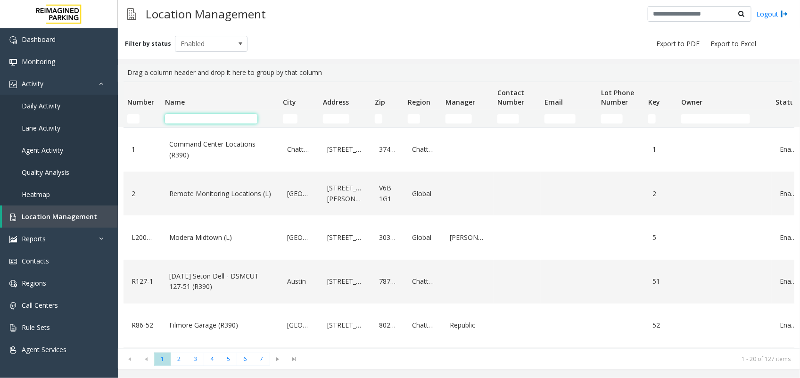
click at [173, 116] on input "Name Filter" at bounding box center [211, 118] width 92 height 9
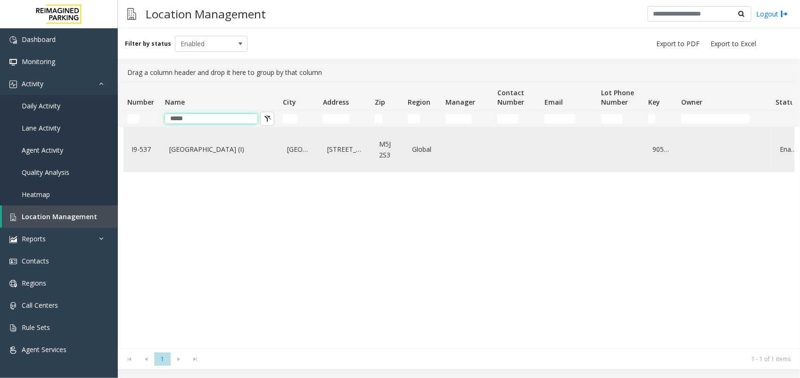
type input "*****"
click at [166, 152] on td "[GEOGRAPHIC_DATA] (I)" at bounding box center [220, 150] width 118 height 44
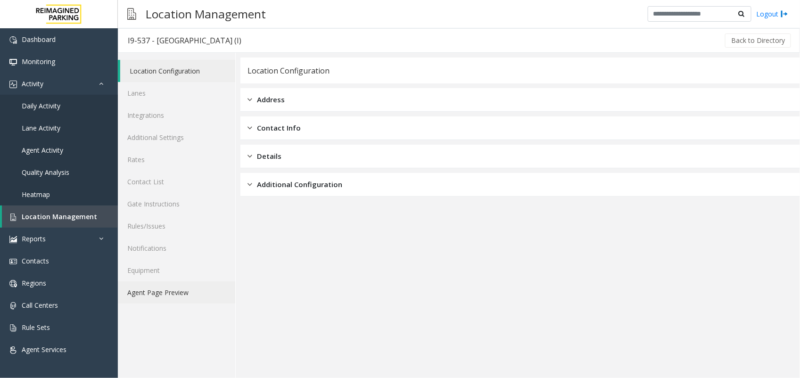
click at [176, 298] on link "Agent Page Preview" at bounding box center [176, 292] width 117 height 22
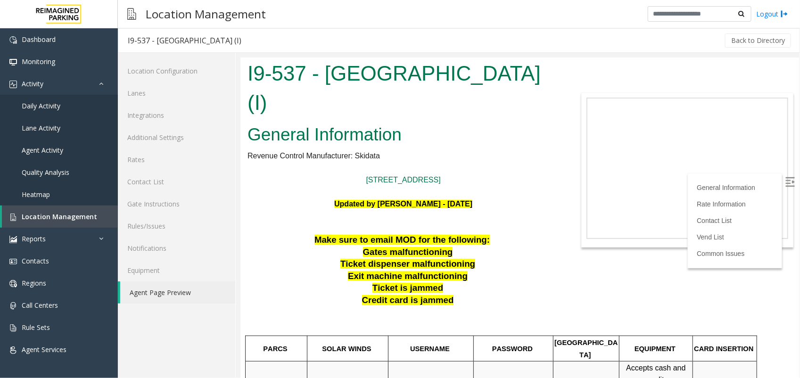
click at [174, 284] on link "Agent Page Preview" at bounding box center [177, 292] width 115 height 22
click at [158, 293] on link "Agent Page Preview" at bounding box center [177, 292] width 115 height 22
click at [43, 216] on span "Location Management" at bounding box center [59, 216] width 75 height 9
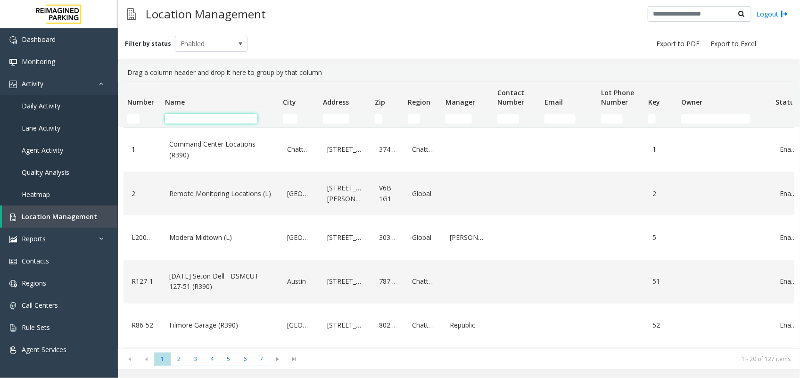
click at [219, 121] on input "Name Filter" at bounding box center [211, 118] width 92 height 9
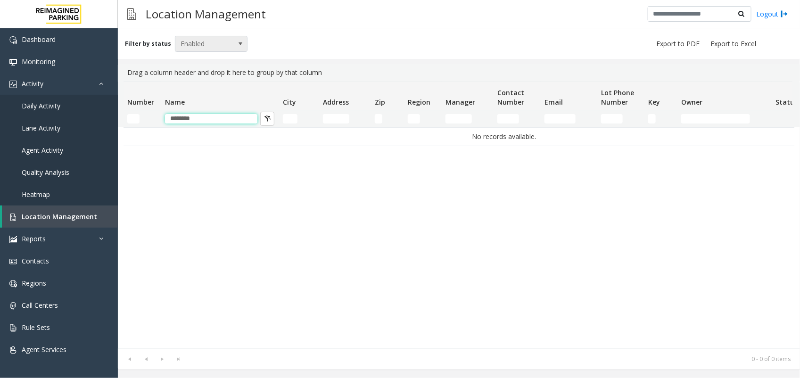
type input "********"
click at [237, 41] on span at bounding box center [241, 44] width 8 height 8
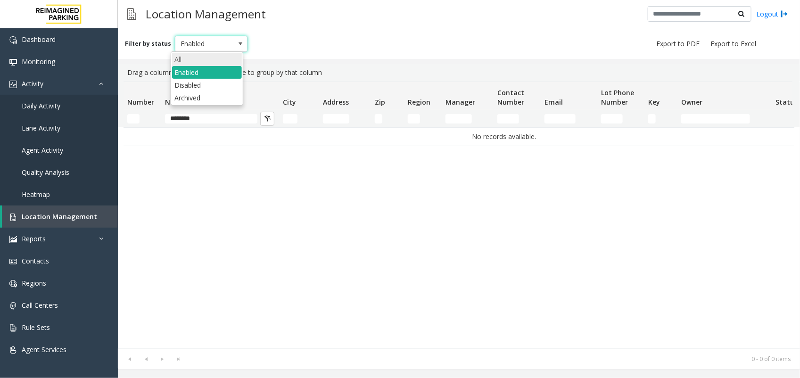
click at [197, 60] on li "All" at bounding box center [207, 59] width 70 height 13
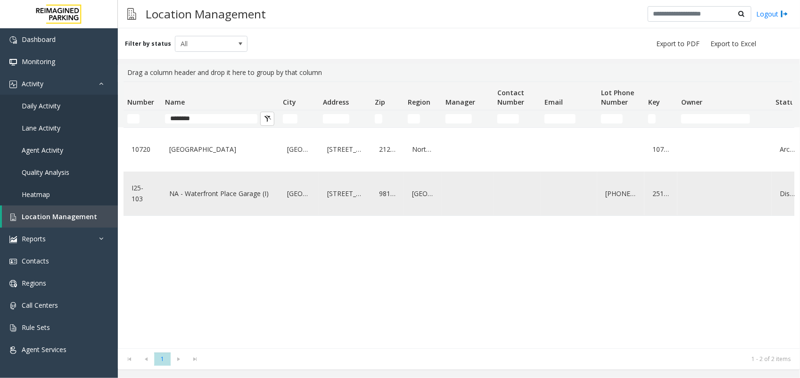
click at [208, 195] on link "NA - Waterfront Place Garage (I)" at bounding box center [220, 193] width 106 height 15
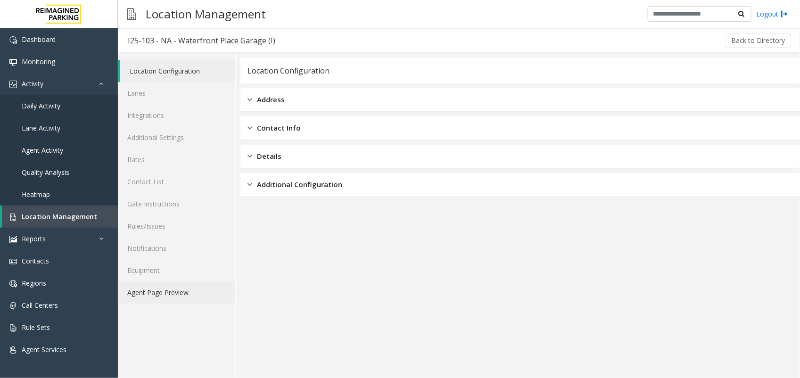
click at [184, 295] on link "Agent Page Preview" at bounding box center [176, 292] width 117 height 22
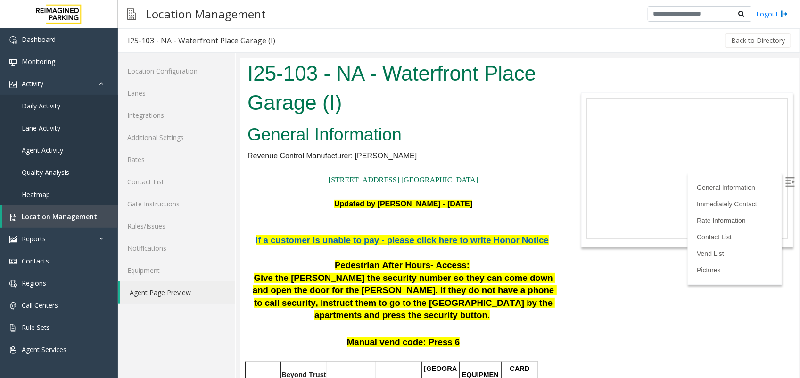
click at [396, 242] on span "If a customer is unable to pay - please click here to write Honor Notice" at bounding box center [401, 240] width 293 height 10
click at [41, 218] on span "Location Management" at bounding box center [59, 216] width 75 height 9
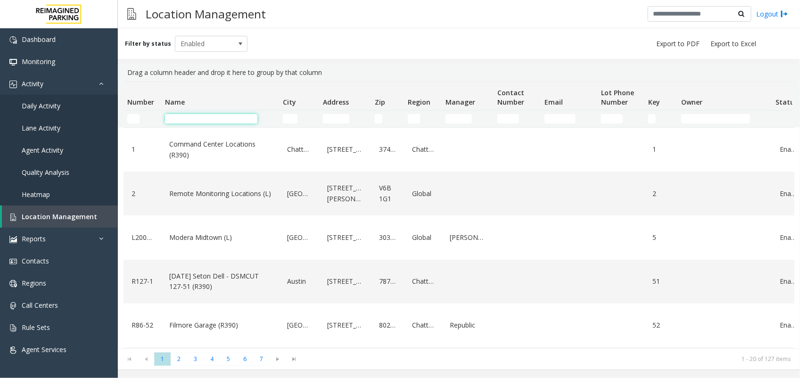
click at [180, 121] on input "Name Filter" at bounding box center [211, 118] width 92 height 9
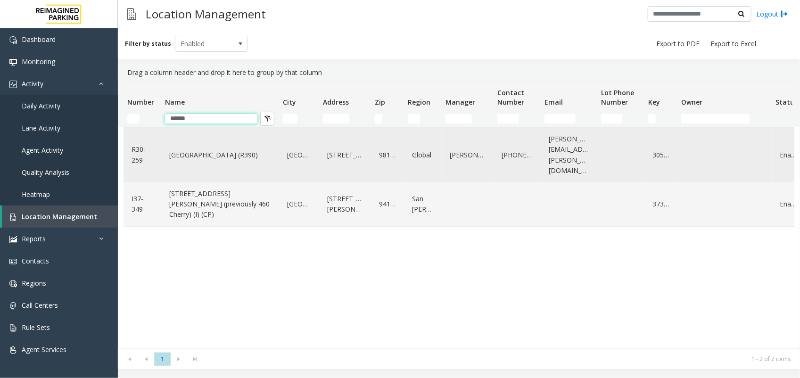
type input "******"
click at [206, 149] on link "[GEOGRAPHIC_DATA] (R390)" at bounding box center [220, 154] width 106 height 15
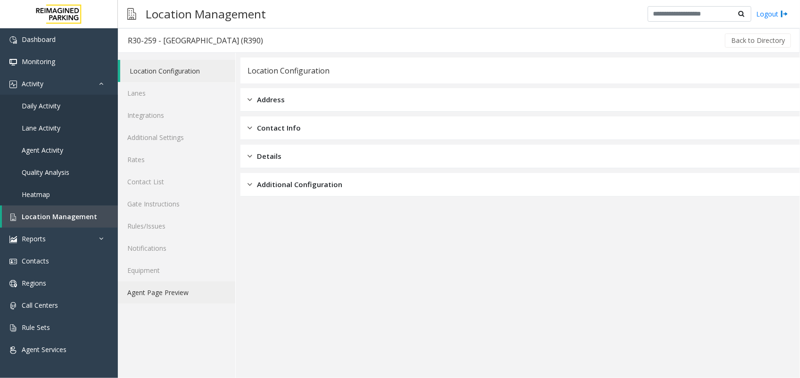
click at [162, 293] on link "Agent Page Preview" at bounding box center [176, 292] width 117 height 22
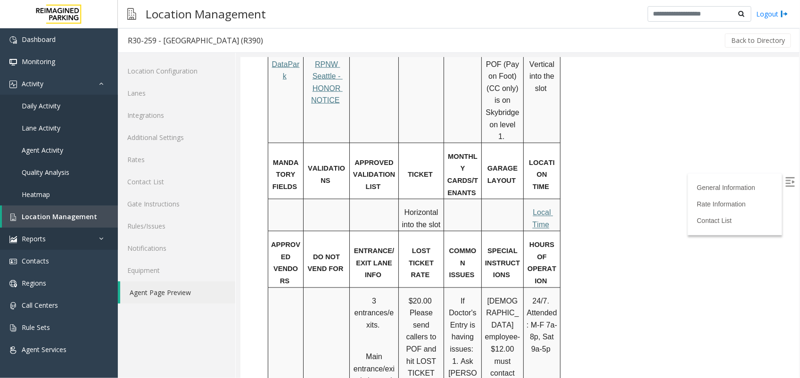
scroll to position [732, 0]
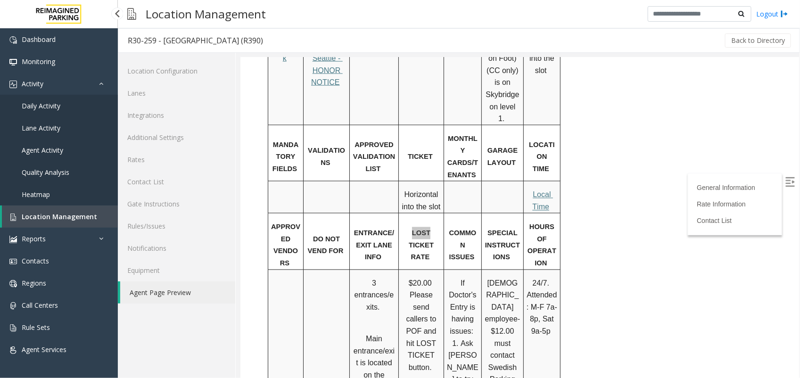
click at [66, 217] on span "Location Management" at bounding box center [59, 216] width 75 height 9
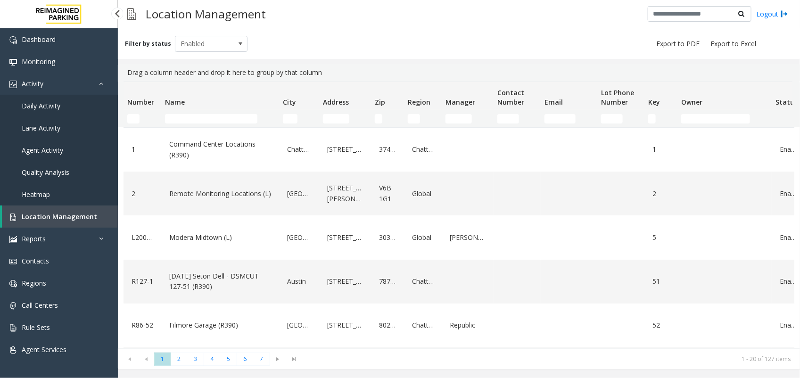
click at [64, 214] on span "Location Management" at bounding box center [59, 216] width 75 height 9
click at [197, 120] on input "Name Filter" at bounding box center [211, 118] width 92 height 9
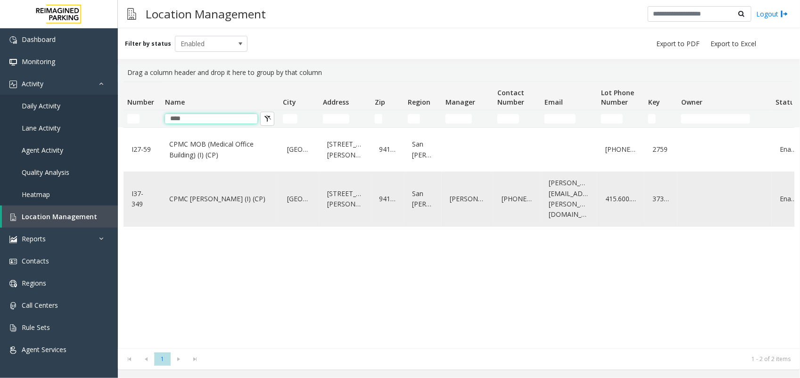
type input "****"
click at [210, 195] on link "CPMC [PERSON_NAME] (I) (CP)" at bounding box center [220, 198] width 106 height 15
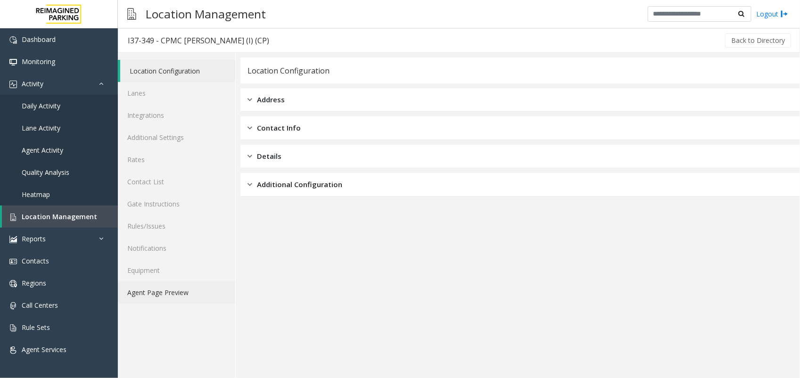
click at [174, 290] on link "Agent Page Preview" at bounding box center [176, 292] width 117 height 22
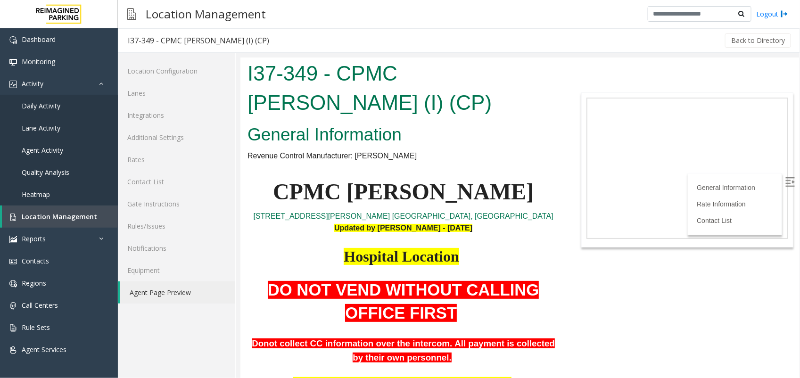
click at [783, 178] on label at bounding box center [790, 183] width 14 height 14
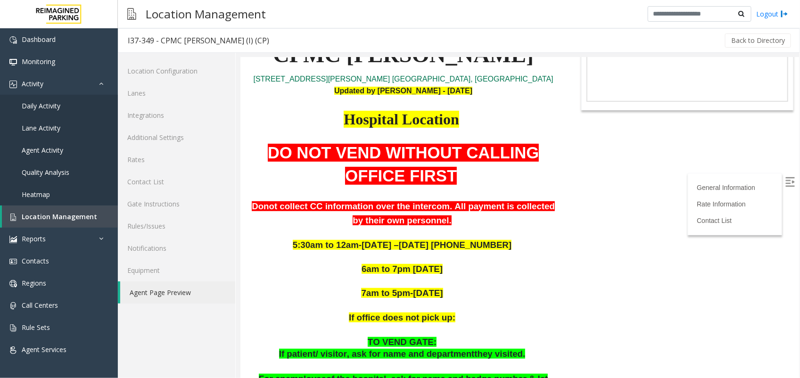
scroll to position [118, 0]
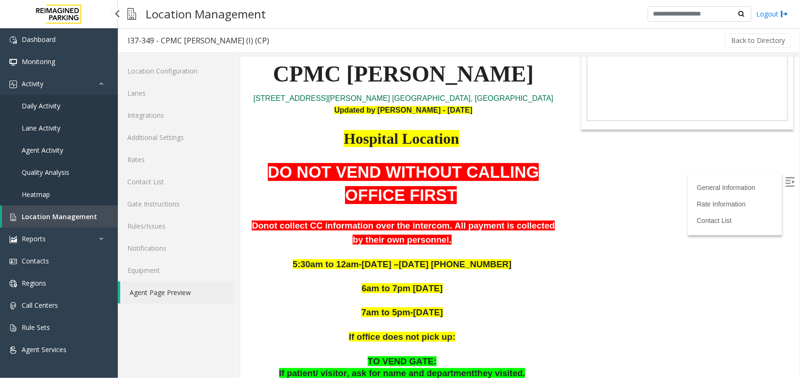
click at [59, 218] on span "Location Management" at bounding box center [59, 216] width 75 height 9
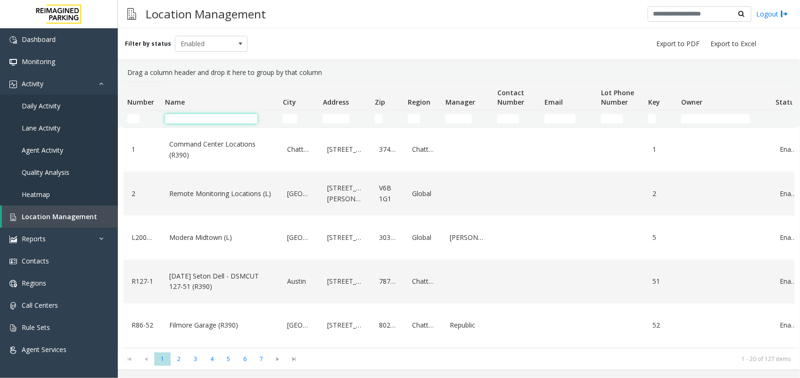
click at [212, 121] on input "Name Filter" at bounding box center [211, 118] width 92 height 9
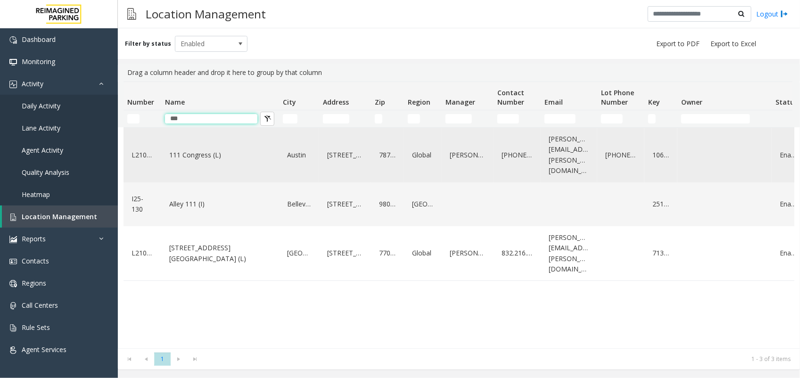
type input "***"
click at [210, 147] on link "111 Congress (L)" at bounding box center [220, 154] width 106 height 15
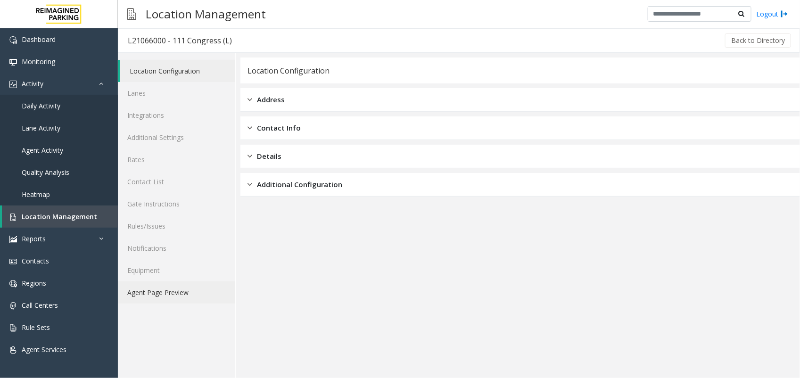
click at [186, 294] on link "Agent Page Preview" at bounding box center [176, 292] width 117 height 22
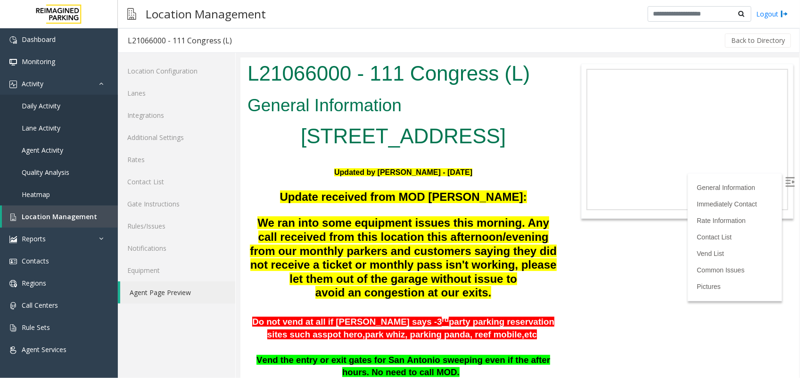
click at [785, 180] on img at bounding box center [789, 181] width 9 height 9
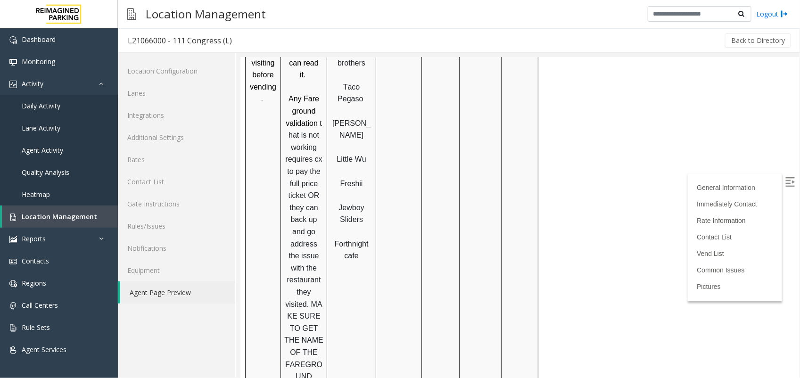
scroll to position [1221, 0]
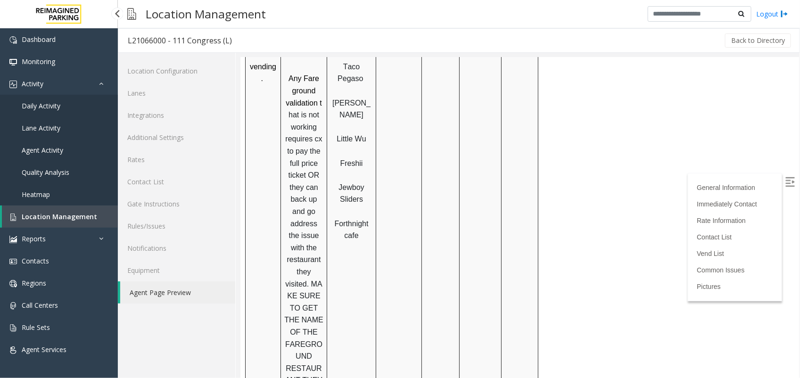
click at [58, 216] on span "Location Management" at bounding box center [59, 216] width 75 height 9
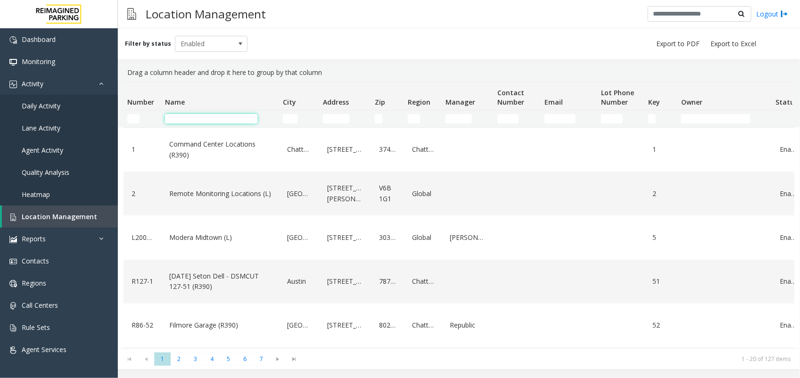
click at [215, 118] on input "Name Filter" at bounding box center [211, 118] width 92 height 9
click at [202, 117] on input "Name Filter" at bounding box center [211, 118] width 92 height 9
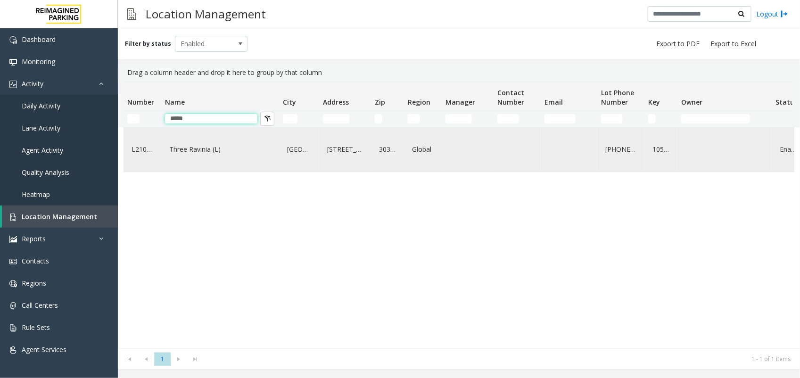
type input "*****"
click at [200, 147] on link "Three Ravinia (L)" at bounding box center [220, 149] width 106 height 15
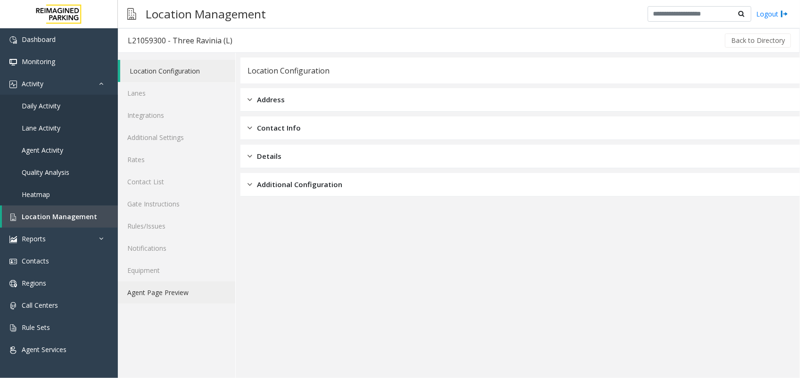
click at [166, 284] on link "Agent Page Preview" at bounding box center [176, 292] width 117 height 22
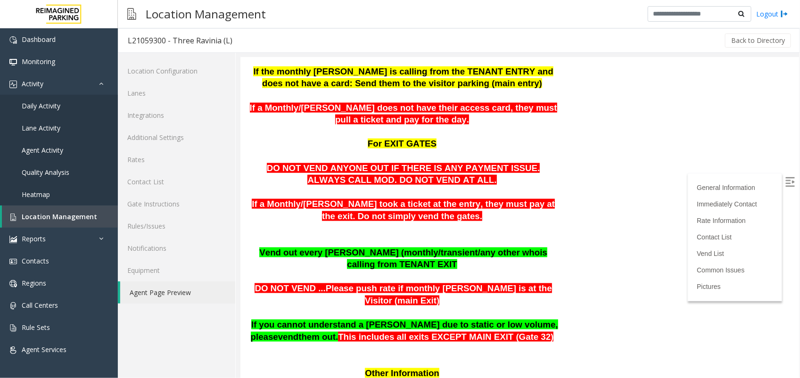
scroll to position [471, 0]
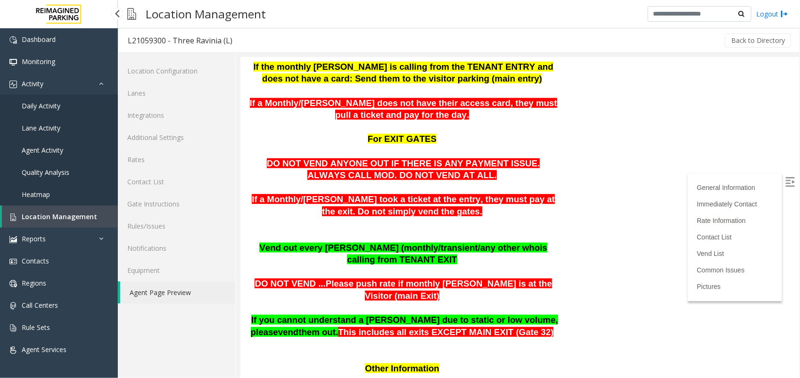
click at [59, 213] on span "Location Management" at bounding box center [59, 216] width 75 height 9
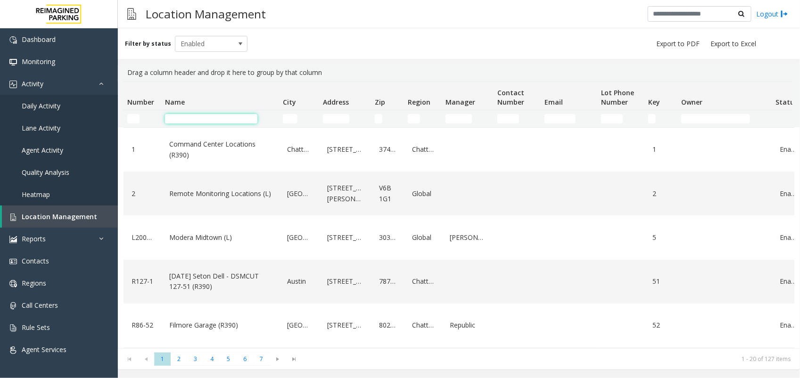
click at [198, 122] on input "Name Filter" at bounding box center [211, 118] width 92 height 9
paste input "**********"
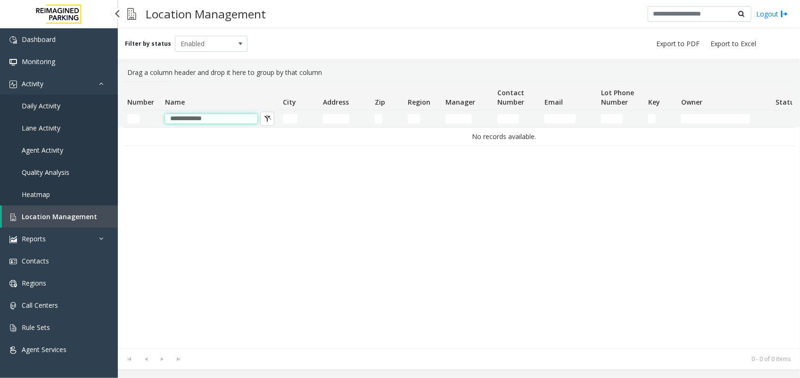
drag, startPoint x: 173, startPoint y: 117, endPoint x: 82, endPoint y: 106, distance: 91.6
click at [82, 106] on app-root "**********" at bounding box center [400, 189] width 800 height 378
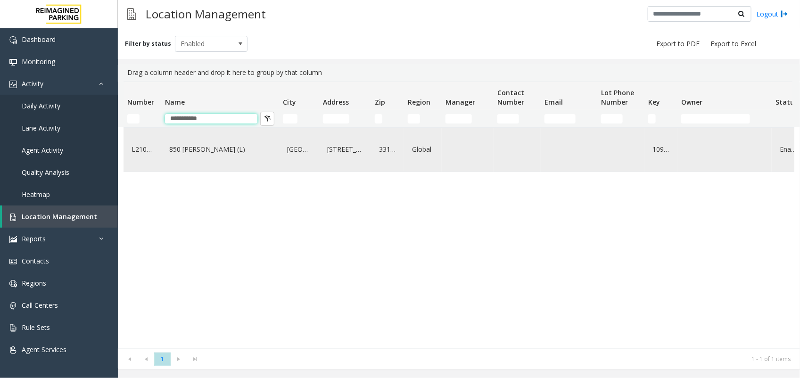
type input "**********"
click at [194, 157] on link "850 [PERSON_NAME] (L)" at bounding box center [220, 149] width 106 height 15
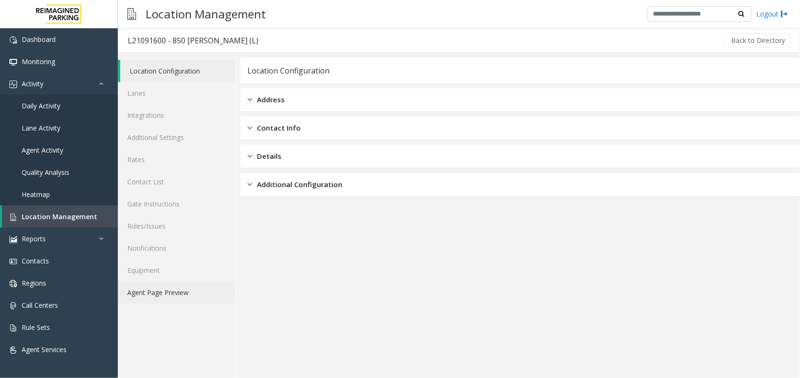
click at [148, 288] on link "Agent Page Preview" at bounding box center [176, 292] width 117 height 22
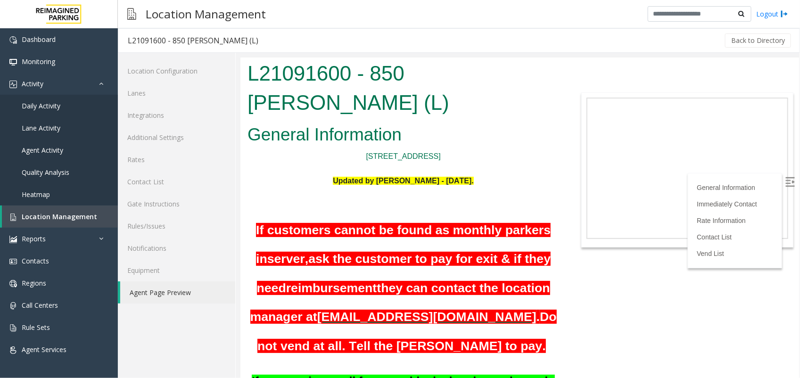
click at [493, 186] on p at bounding box center [402, 192] width 311 height 12
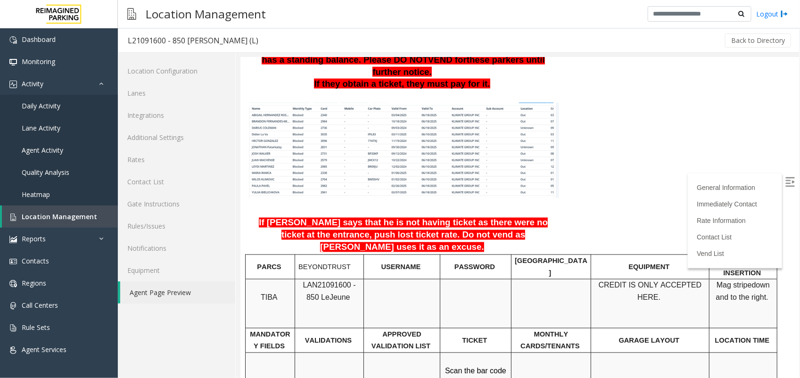
scroll to position [574, 0]
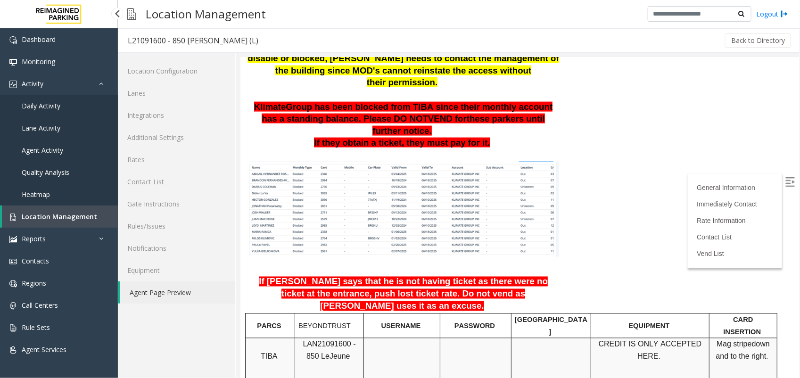
click at [65, 212] on span "Location Management" at bounding box center [59, 216] width 75 height 9
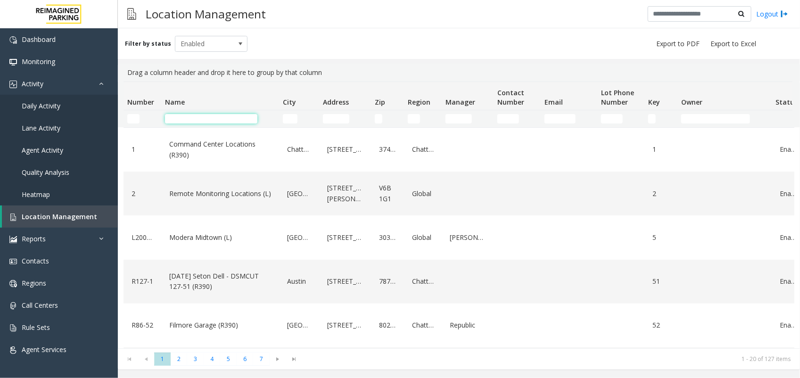
click at [180, 120] on input "Name Filter" at bounding box center [211, 118] width 92 height 9
paste input "********"
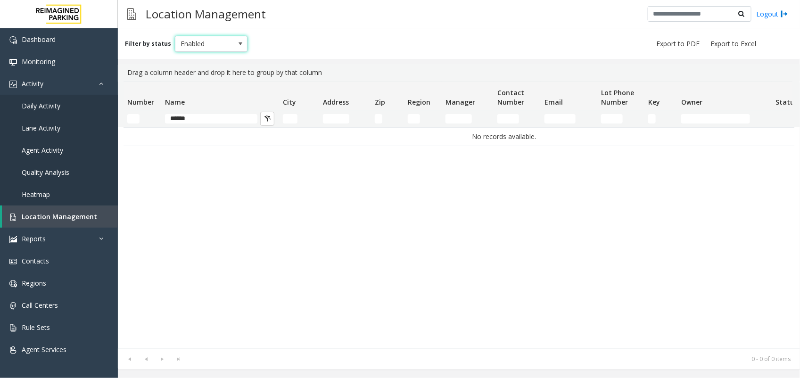
click at [237, 40] on span at bounding box center [241, 44] width 8 height 8
click at [201, 60] on li "All" at bounding box center [207, 59] width 70 height 13
click at [196, 118] on input "****" at bounding box center [211, 118] width 92 height 9
click at [172, 116] on input "****" at bounding box center [211, 118] width 92 height 9
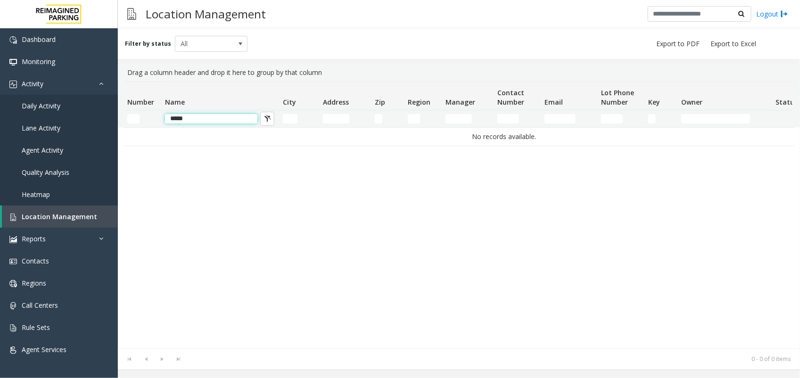
type input "****"
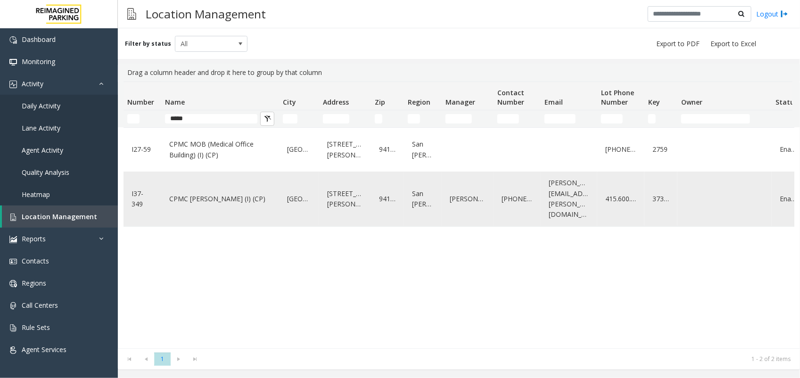
click at [200, 199] on link "CPMC [PERSON_NAME] (I) (CP)" at bounding box center [220, 198] width 106 height 15
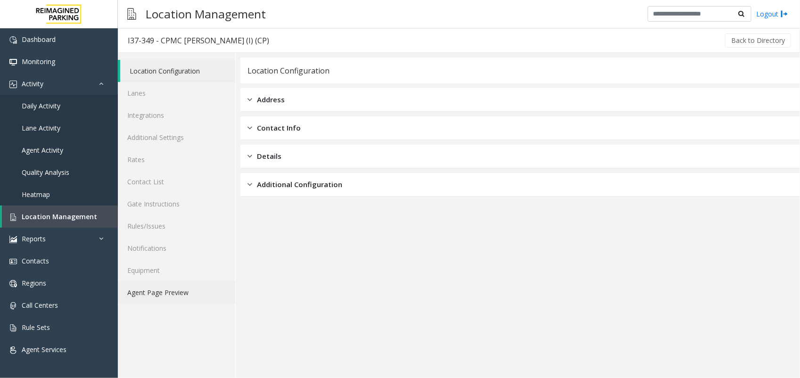
click at [152, 292] on link "Agent Page Preview" at bounding box center [176, 292] width 117 height 22
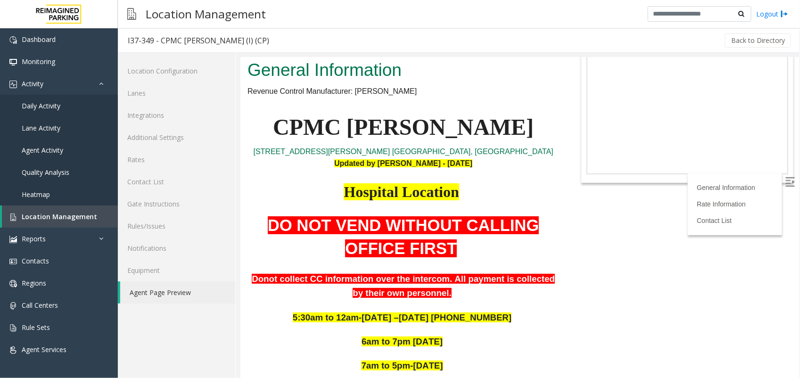
scroll to position [177, 0]
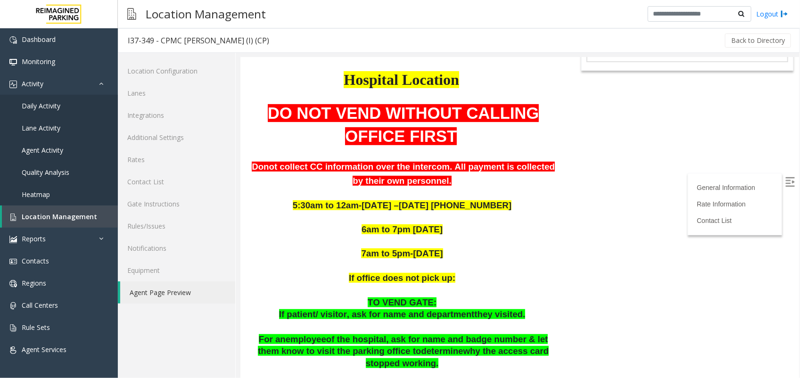
click at [784, 175] on body "I37-349 - CPMC [PERSON_NAME] (I) (CP) General Information Revenue Control Manuf…" at bounding box center [519, 40] width 558 height 320
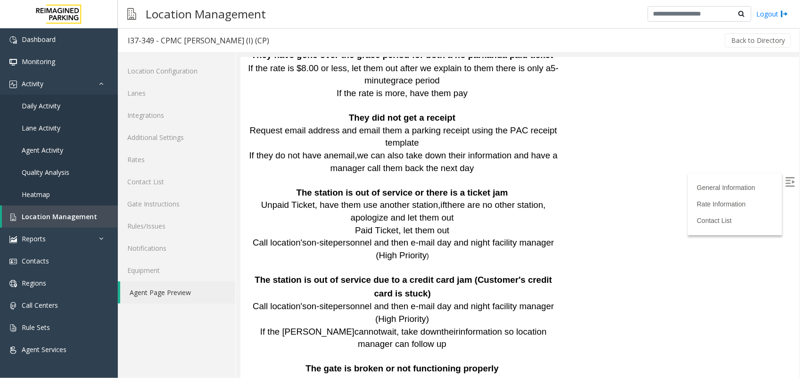
scroll to position [72, 0]
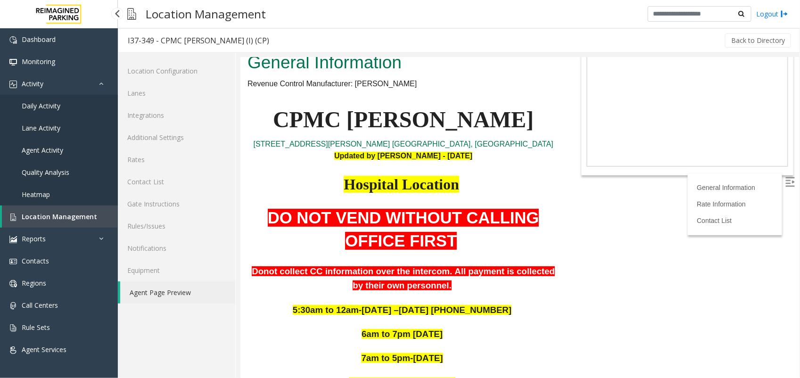
click at [39, 216] on span "Location Management" at bounding box center [59, 216] width 75 height 9
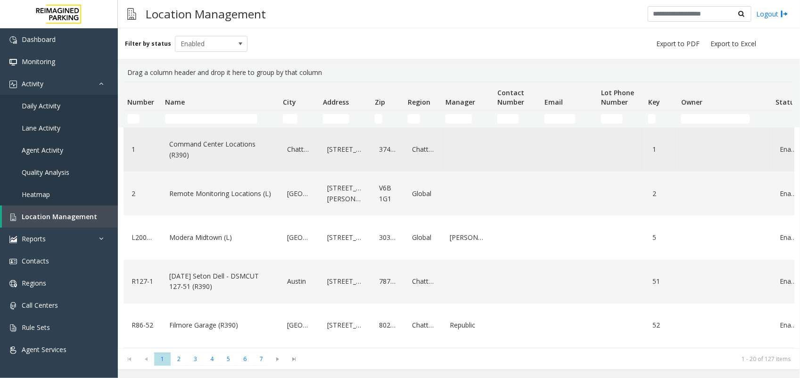
click at [238, 130] on td "Command Center Locations (R390)" at bounding box center [220, 150] width 118 height 44
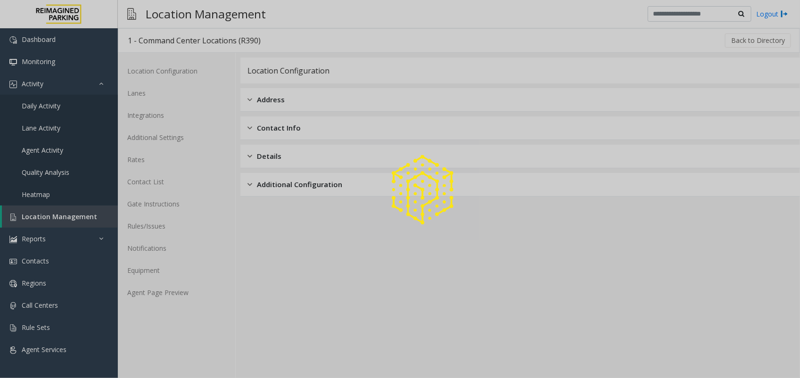
click at [233, 125] on div at bounding box center [400, 189] width 800 height 378
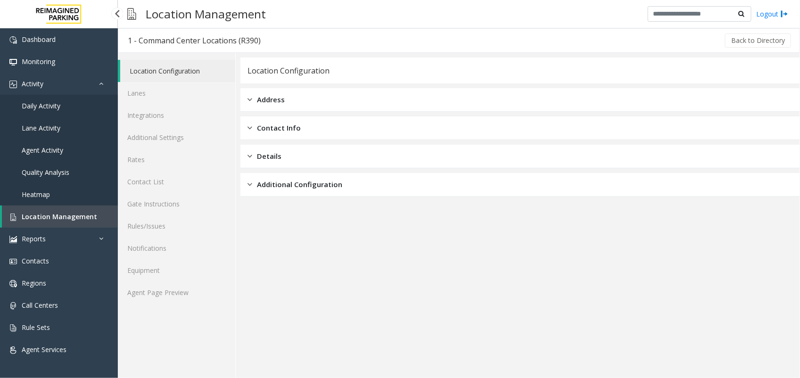
click at [54, 212] on span "Location Management" at bounding box center [59, 216] width 75 height 9
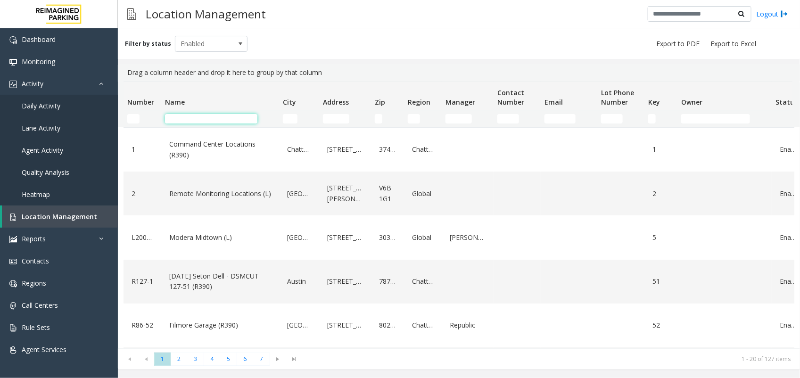
click at [176, 118] on input "Name Filter" at bounding box center [211, 118] width 92 height 9
paste input "********"
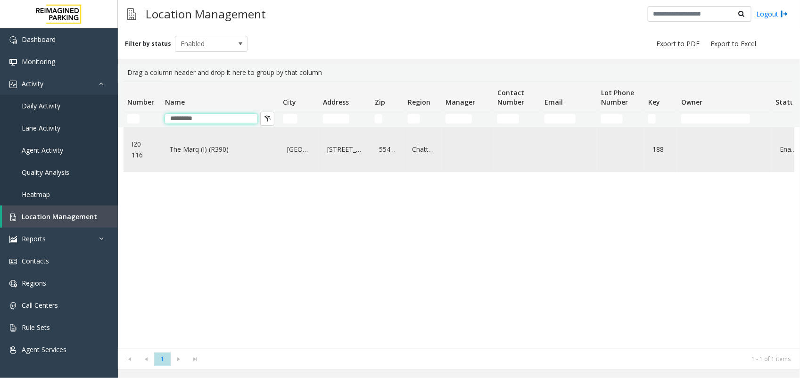
type input "********"
click at [189, 145] on link "The Marq (I) (R390)" at bounding box center [220, 149] width 106 height 15
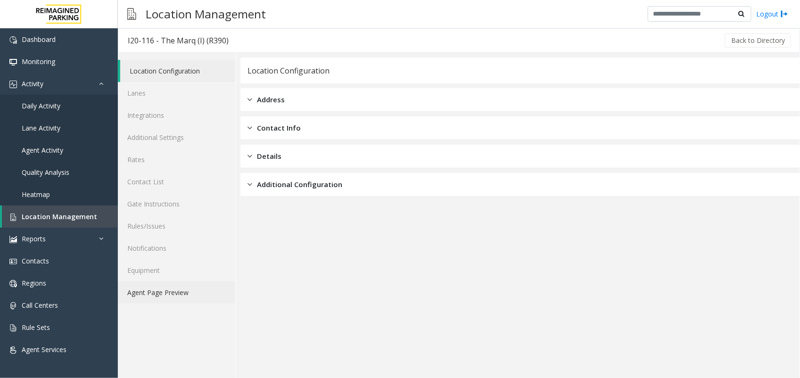
click at [174, 293] on link "Agent Page Preview" at bounding box center [176, 292] width 117 height 22
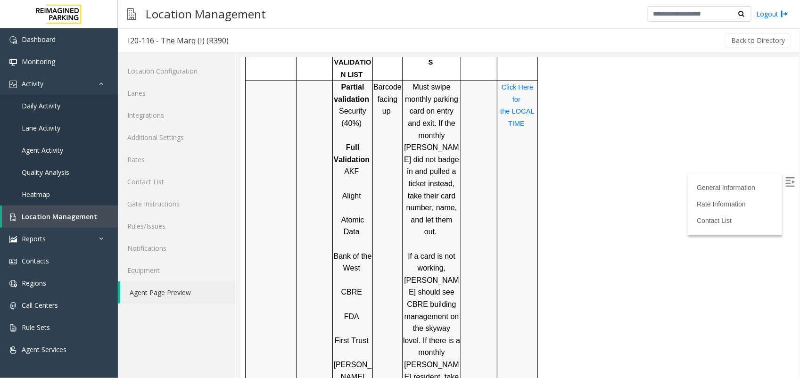
scroll to position [942, 0]
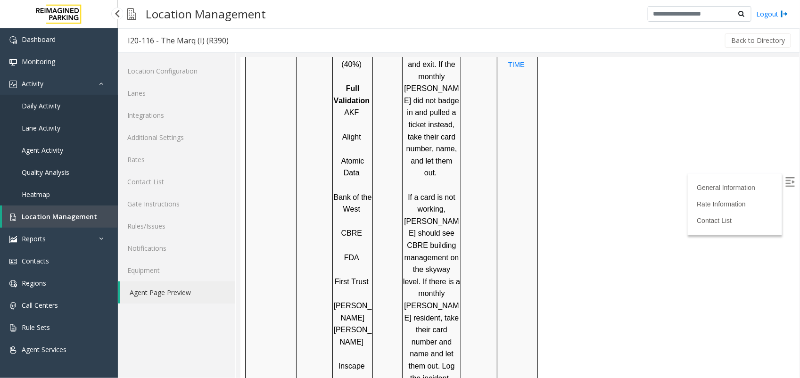
click at [66, 214] on span "Location Management" at bounding box center [59, 216] width 75 height 9
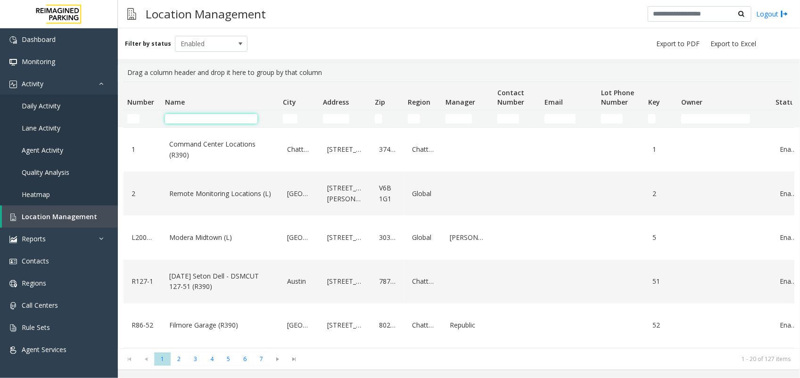
click at [213, 118] on input "Name Filter" at bounding box center [211, 118] width 92 height 9
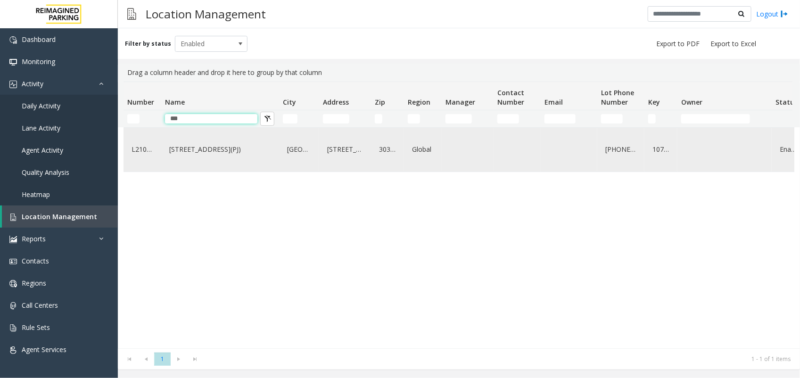
type input "***"
click at [203, 152] on link "[STREET_ADDRESS](PJ)" at bounding box center [220, 149] width 106 height 15
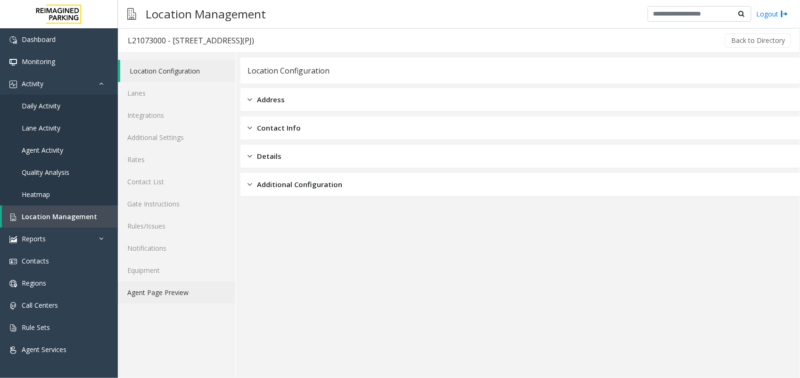
click at [144, 291] on link "Agent Page Preview" at bounding box center [176, 292] width 117 height 22
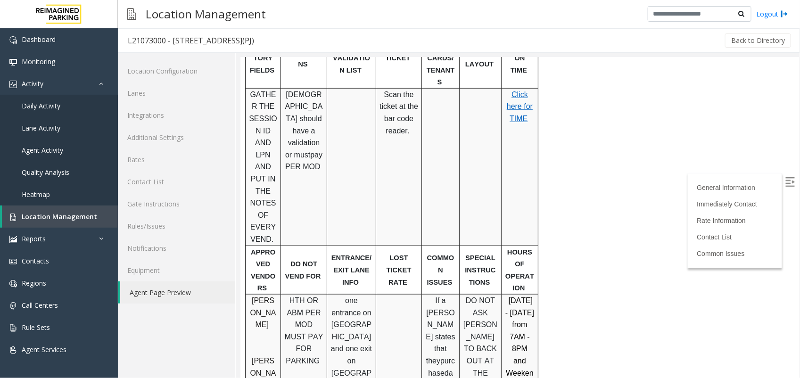
scroll to position [471, 0]
